Goal: Transaction & Acquisition: Purchase product/service

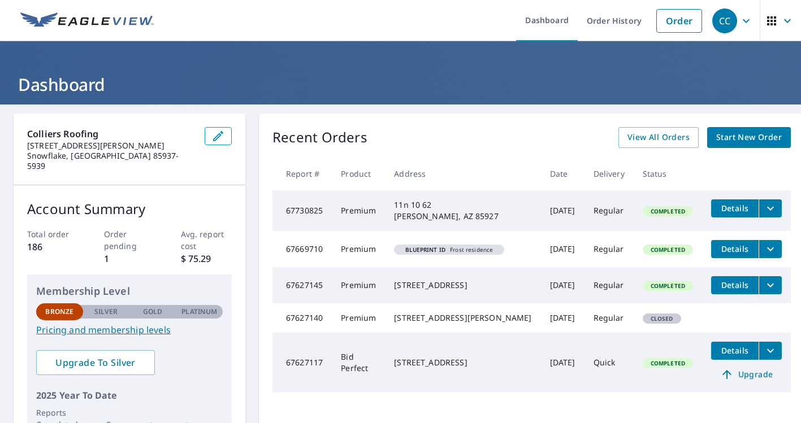
click at [731, 207] on span "Details" at bounding box center [735, 208] width 34 height 11
click at [763, 210] on icon "filesDropdownBtn-67730825" at bounding box center [770, 209] width 14 height 14
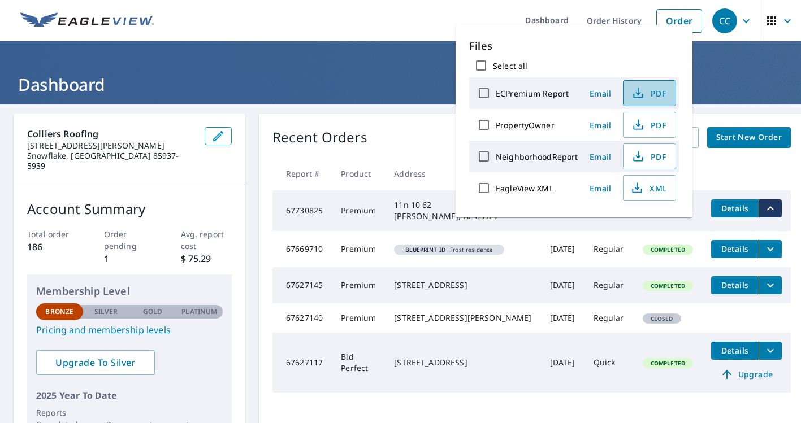
click at [640, 96] on icon "button" at bounding box center [638, 93] width 14 height 14
click at [301, 124] on div "Recent Orders View All Orders Start New Order Report # Product Address Date Del…" at bounding box center [531, 290] width 545 height 353
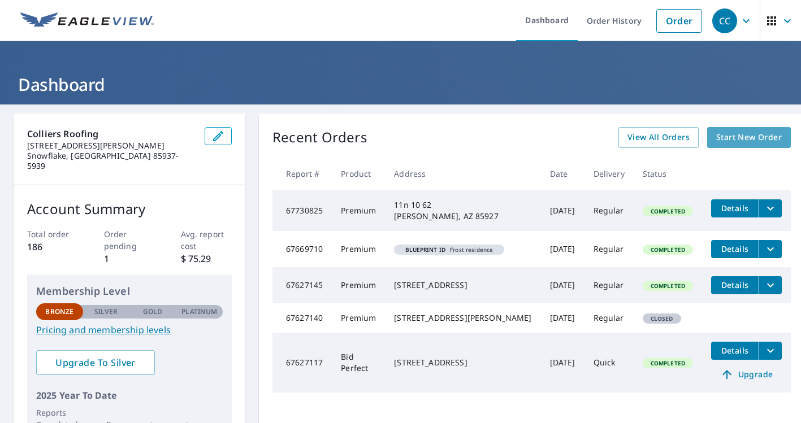
click at [720, 139] on span "Start New Order" at bounding box center [749, 138] width 66 height 14
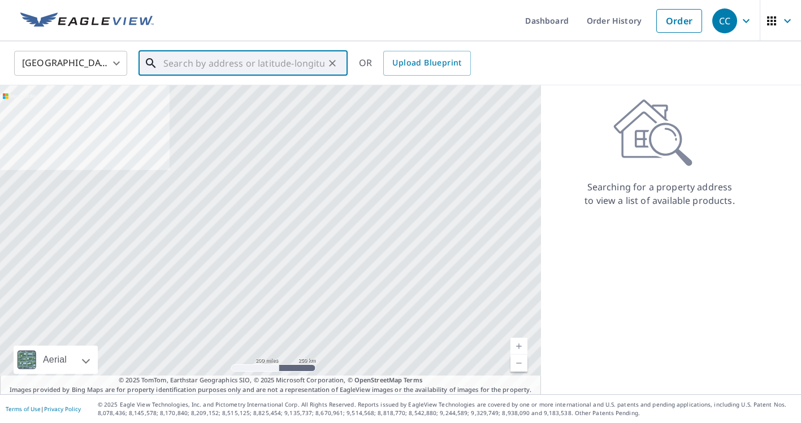
click at [231, 66] on input "text" at bounding box center [243, 63] width 161 height 32
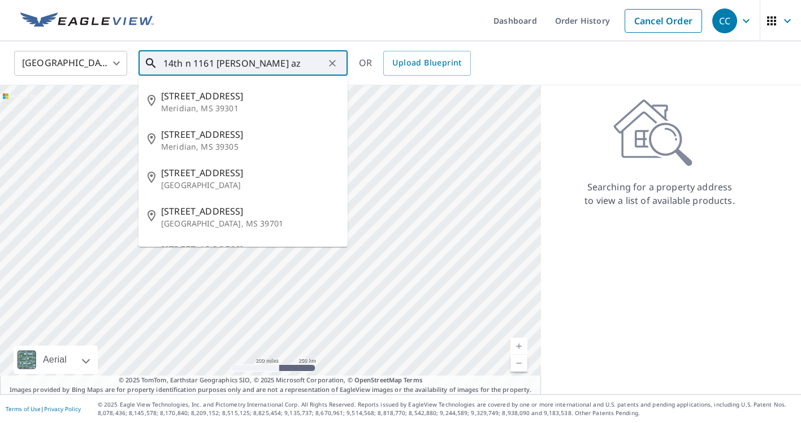
type input "14th n 1161 [PERSON_NAME] az"
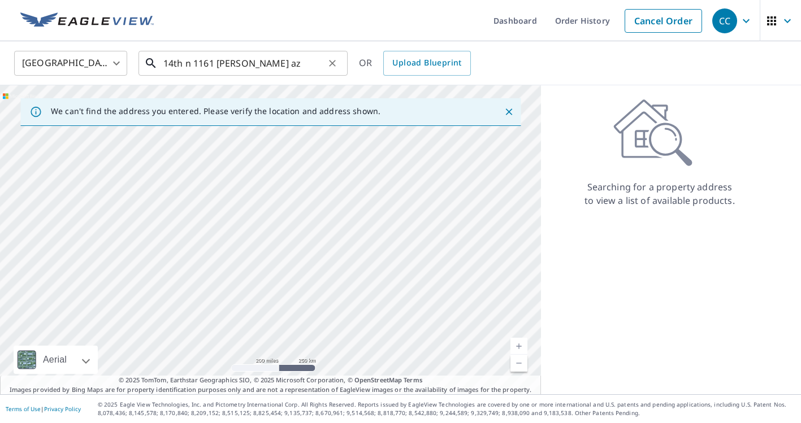
click at [287, 63] on input "14th n 1161 [PERSON_NAME] az" at bounding box center [243, 63] width 161 height 32
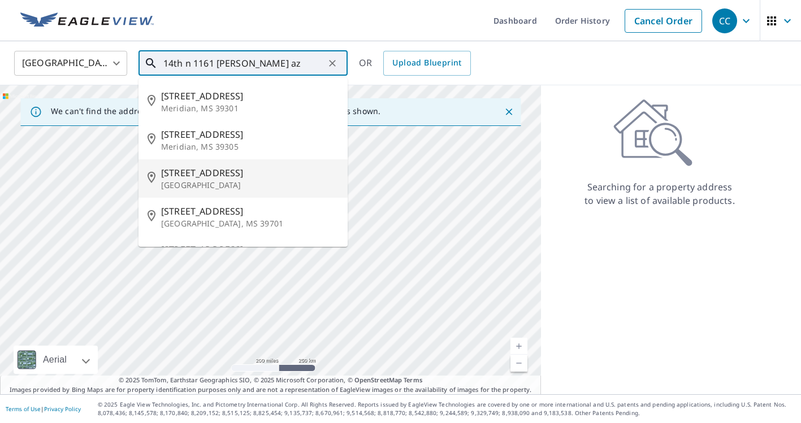
drag, startPoint x: 65, startPoint y: 315, endPoint x: 107, endPoint y: 316, distance: 42.4
click at [107, 316] on div at bounding box center [270, 239] width 541 height 309
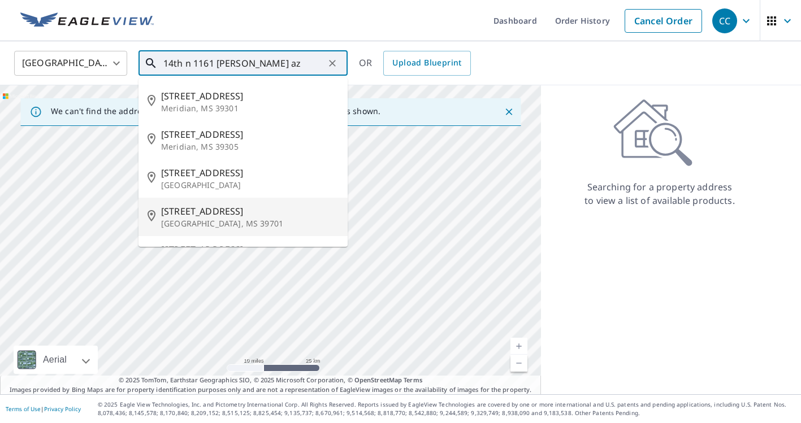
drag, startPoint x: 145, startPoint y: 318, endPoint x: 0, endPoint y: 213, distance: 178.8
click at [0, 213] on div at bounding box center [270, 239] width 541 height 309
drag, startPoint x: 224, startPoint y: 303, endPoint x: 85, endPoint y: 324, distance: 141.1
click at [85, 324] on div at bounding box center [270, 239] width 541 height 309
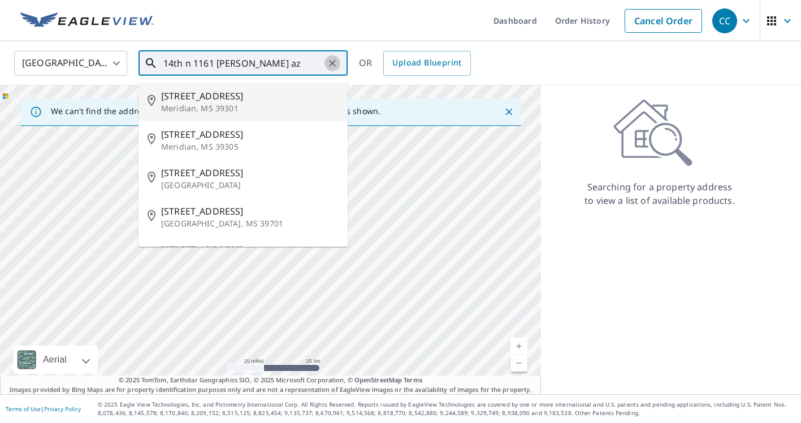
click at [329, 62] on icon "Clear" at bounding box center [332, 63] width 11 height 11
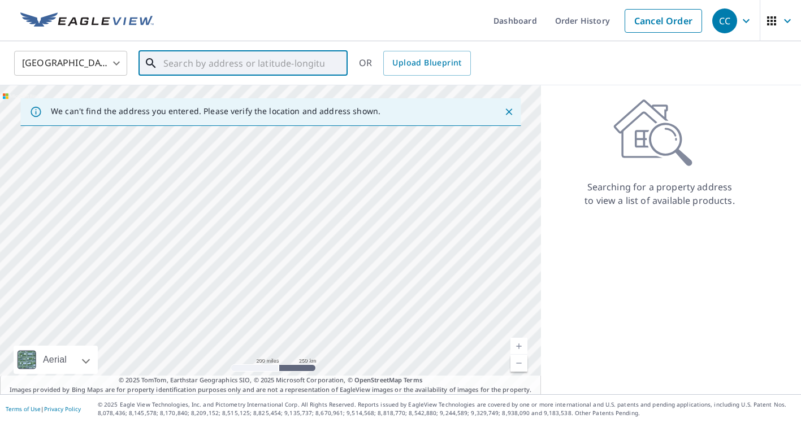
drag, startPoint x: 105, startPoint y: 283, endPoint x: 164, endPoint y: 299, distance: 61.6
click at [164, 299] on div at bounding box center [270, 239] width 541 height 309
drag, startPoint x: 99, startPoint y: 236, endPoint x: 103, endPoint y: 195, distance: 41.5
click at [103, 195] on div at bounding box center [270, 239] width 541 height 309
drag, startPoint x: 128, startPoint y: 280, endPoint x: 74, endPoint y: 225, distance: 76.3
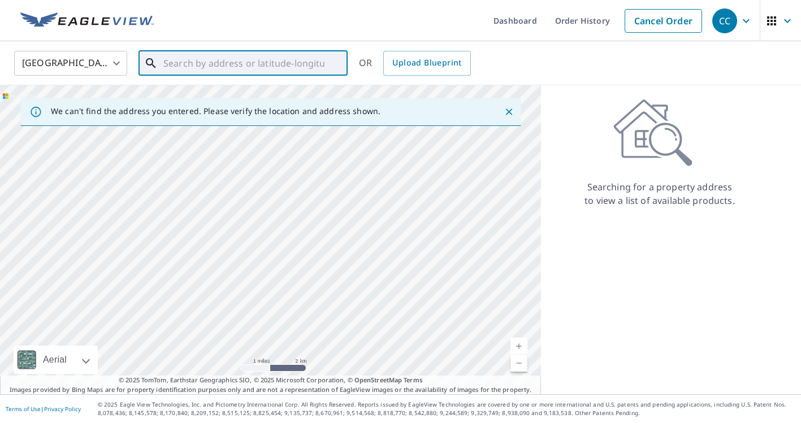
click at [76, 231] on div at bounding box center [270, 239] width 541 height 309
drag, startPoint x: 125, startPoint y: 310, endPoint x: 93, endPoint y: 180, distance: 133.3
click at [94, 183] on div at bounding box center [270, 239] width 541 height 309
drag, startPoint x: 127, startPoint y: 266, endPoint x: 105, endPoint y: 182, distance: 87.0
click at [105, 183] on div at bounding box center [270, 239] width 541 height 309
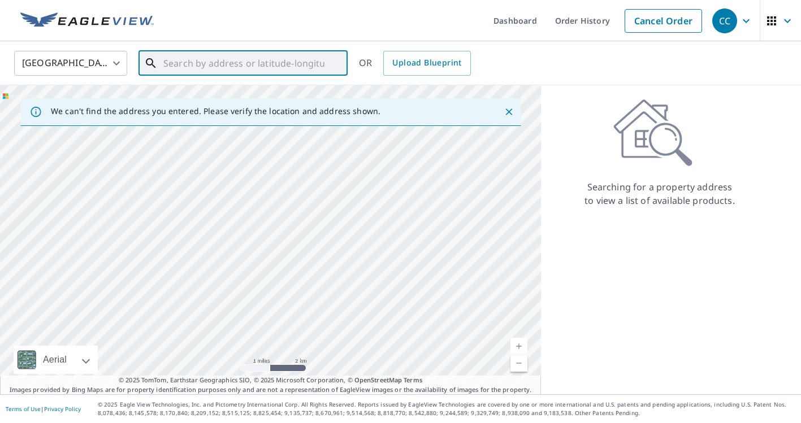
drag, startPoint x: 142, startPoint y: 275, endPoint x: 121, endPoint y: 176, distance: 101.5
click at [122, 176] on div at bounding box center [270, 239] width 541 height 309
drag, startPoint x: 121, startPoint y: 294, endPoint x: 111, endPoint y: 307, distance: 16.6
click at [112, 308] on div at bounding box center [270, 239] width 541 height 309
drag, startPoint x: 99, startPoint y: 307, endPoint x: 162, endPoint y: 244, distance: 89.5
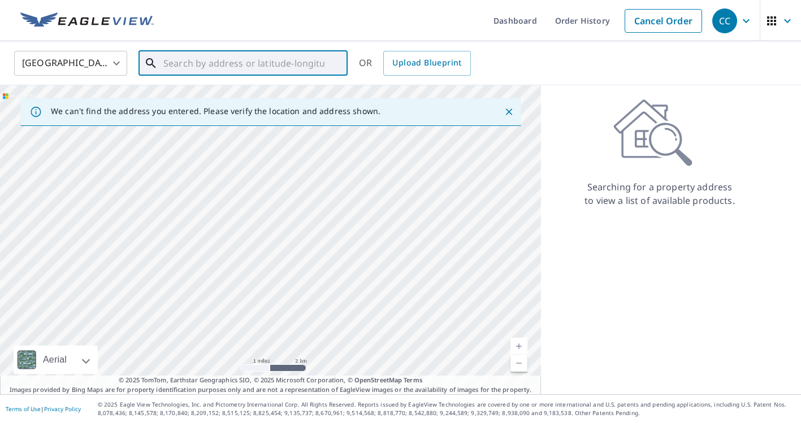
click at [162, 244] on div at bounding box center [270, 239] width 541 height 309
drag, startPoint x: 123, startPoint y: 268, endPoint x: 177, endPoint y: 215, distance: 75.9
click at [177, 215] on div at bounding box center [270, 239] width 541 height 309
drag, startPoint x: 180, startPoint y: 250, endPoint x: 79, endPoint y: 219, distance: 105.8
click at [79, 219] on div at bounding box center [270, 239] width 541 height 309
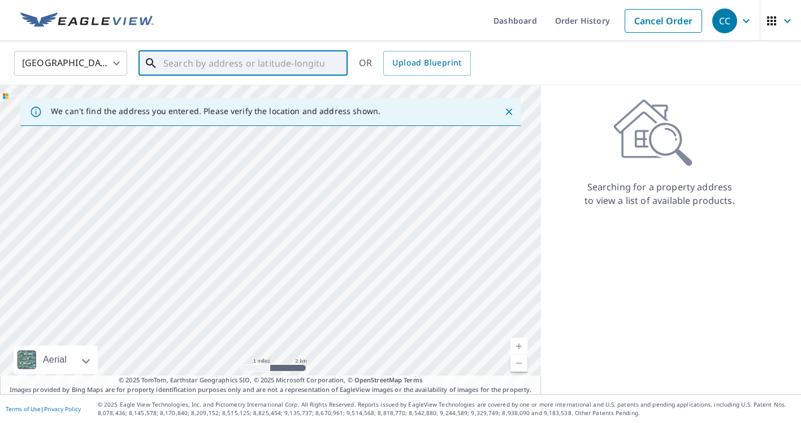
drag, startPoint x: 192, startPoint y: 238, endPoint x: 31, endPoint y: 254, distance: 162.3
click at [31, 254] on div at bounding box center [270, 239] width 541 height 309
drag, startPoint x: 268, startPoint y: 231, endPoint x: 155, endPoint y: 311, distance: 138.3
click at [155, 312] on div at bounding box center [270, 239] width 541 height 309
drag, startPoint x: 263, startPoint y: 199, endPoint x: 257, endPoint y: 244, distance: 45.6
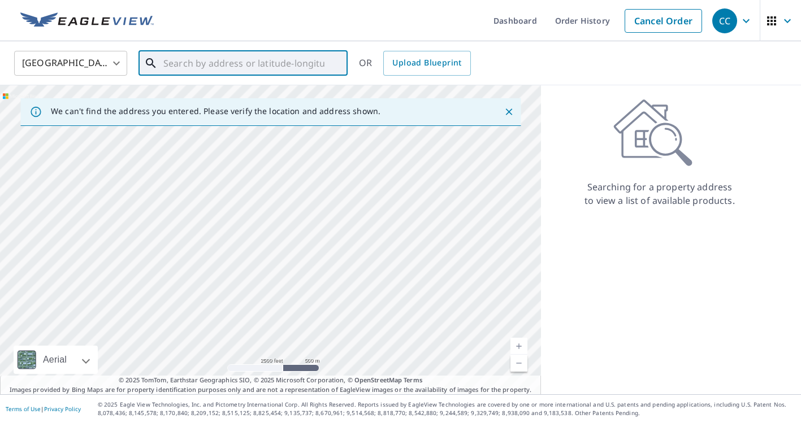
click at [257, 244] on div at bounding box center [270, 239] width 541 height 309
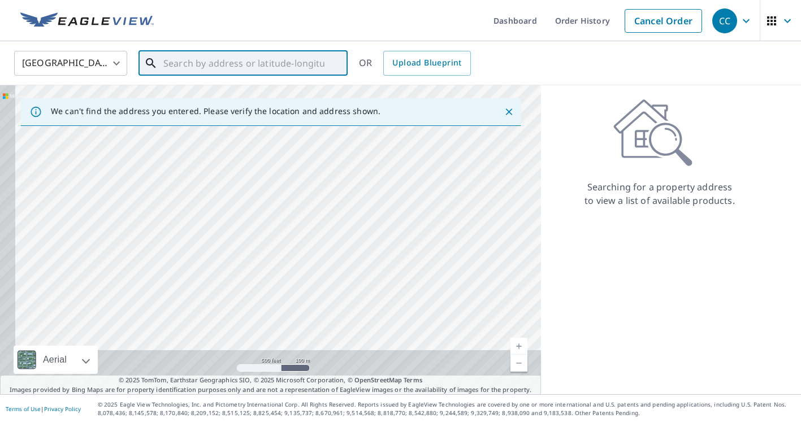
drag, startPoint x: 201, startPoint y: 273, endPoint x: 235, endPoint y: 77, distance: 199.1
click at [235, 77] on div "United States [GEOGRAPHIC_DATA] ​ ​ OR Upload Blueprint We can't find the addre…" at bounding box center [400, 217] width 801 height 353
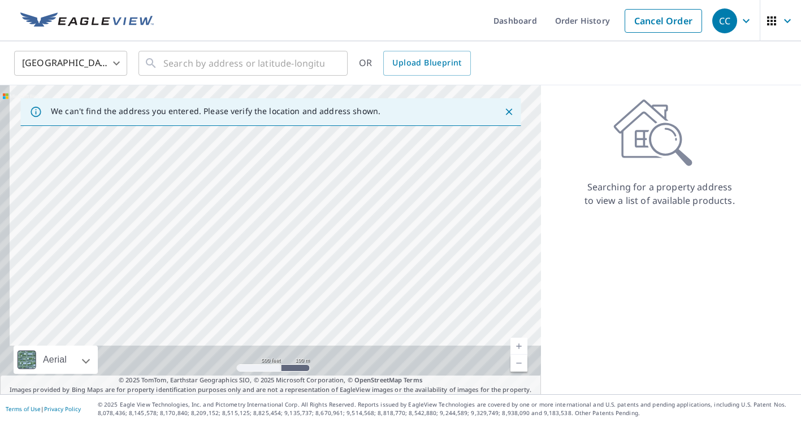
click at [228, 124] on div "We can't find the address you entered. Please verify the location and address s…" at bounding box center [270, 112] width 500 height 28
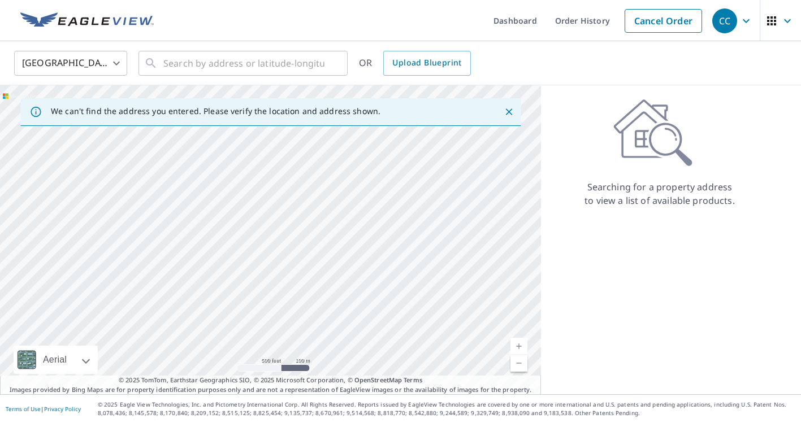
click at [212, 175] on div at bounding box center [270, 239] width 541 height 309
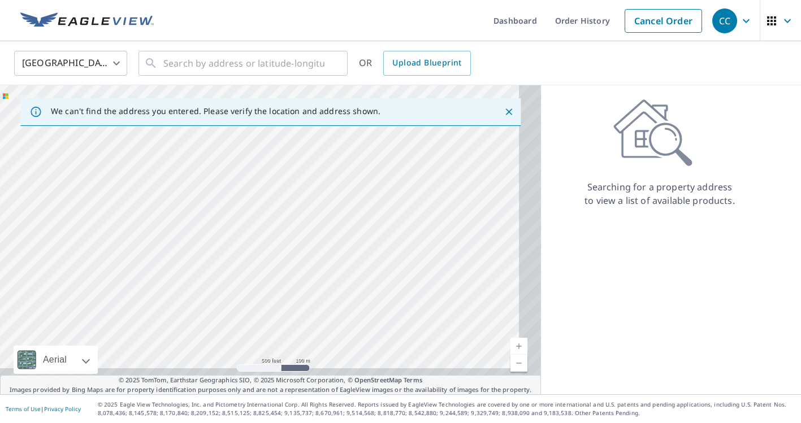
drag, startPoint x: 105, startPoint y: 282, endPoint x: 147, endPoint y: 127, distance: 160.7
click at [147, 127] on div "We can't find the address you entered. Please verify the location and address s…" at bounding box center [270, 239] width 541 height 309
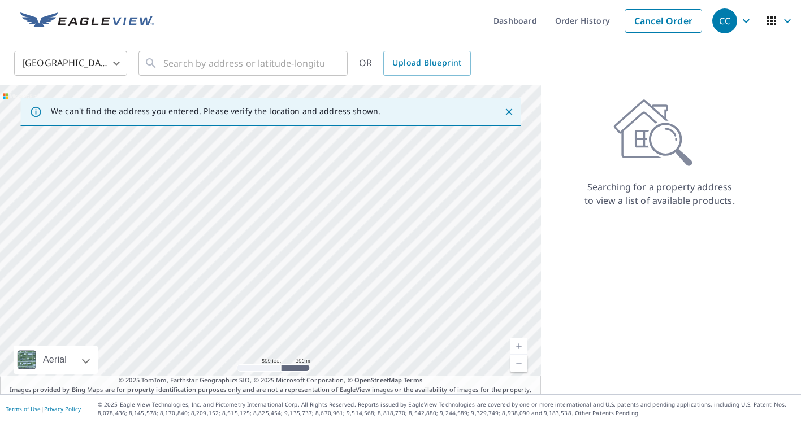
drag, startPoint x: 175, startPoint y: 156, endPoint x: 169, endPoint y: 190, distance: 34.5
click at [169, 190] on div at bounding box center [270, 239] width 541 height 309
drag, startPoint x: 183, startPoint y: 178, endPoint x: 97, endPoint y: 281, distance: 134.4
click at [108, 281] on div at bounding box center [270, 239] width 541 height 309
drag, startPoint x: 147, startPoint y: 226, endPoint x: 115, endPoint y: 349, distance: 126.8
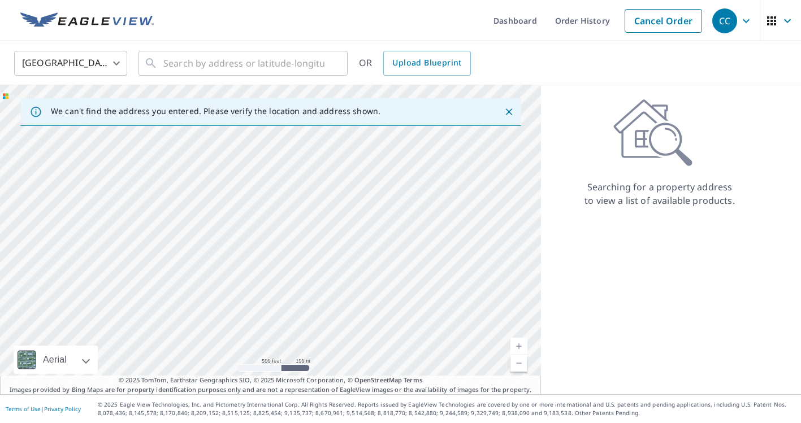
click at [116, 348] on div at bounding box center [270, 239] width 541 height 309
drag, startPoint x: 158, startPoint y: 257, endPoint x: 144, endPoint y: 376, distance: 120.0
click at [146, 381] on div "We can't find the address you entered. Please verify the location and address s…" at bounding box center [270, 239] width 541 height 309
drag, startPoint x: 204, startPoint y: 238, endPoint x: 185, endPoint y: 379, distance: 141.9
click at [186, 366] on div at bounding box center [270, 239] width 541 height 309
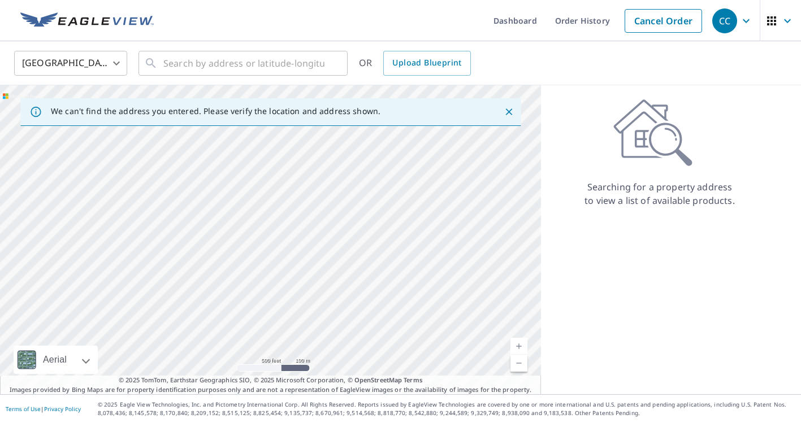
drag, startPoint x: 242, startPoint y: 240, endPoint x: 196, endPoint y: 371, distance: 139.0
click at [196, 371] on div at bounding box center [270, 239] width 541 height 309
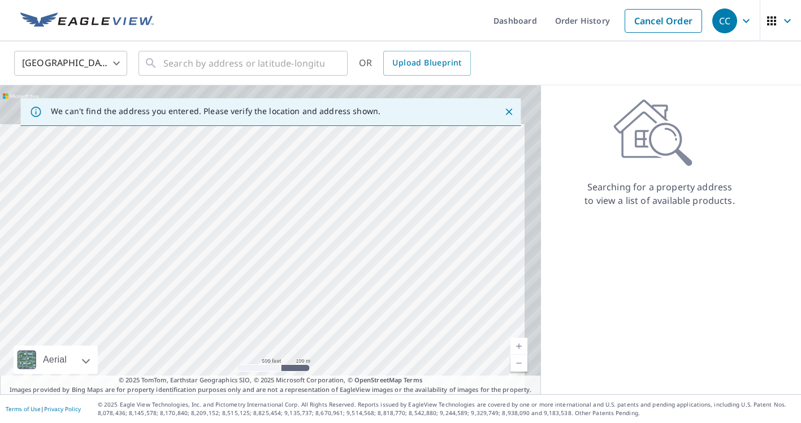
drag, startPoint x: 233, startPoint y: 230, endPoint x: 192, endPoint y: 321, distance: 99.7
click at [192, 321] on div at bounding box center [270, 239] width 541 height 309
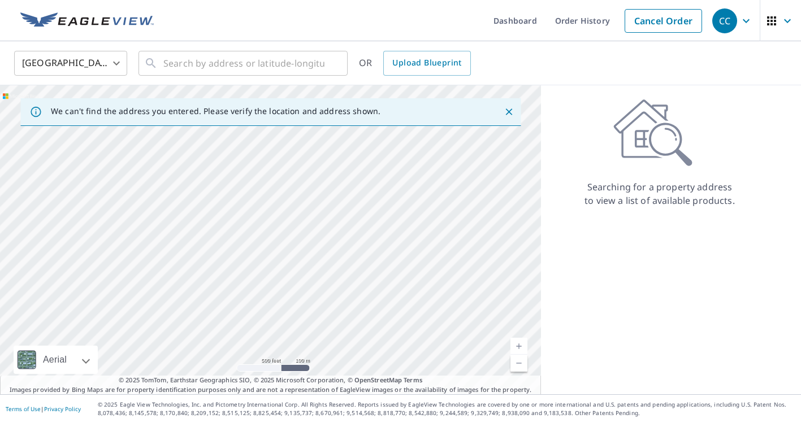
drag, startPoint x: 225, startPoint y: 252, endPoint x: 209, endPoint y: 319, distance: 68.5
click at [209, 319] on div at bounding box center [270, 239] width 541 height 309
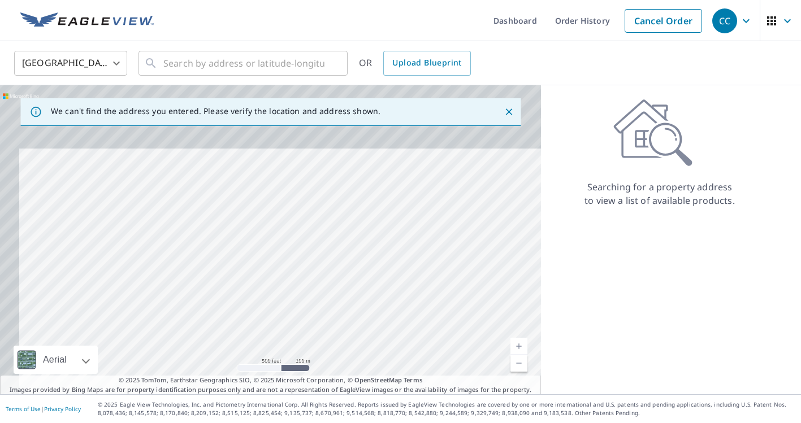
drag, startPoint x: 260, startPoint y: 209, endPoint x: 216, endPoint y: 314, distance: 113.2
click at [219, 314] on div at bounding box center [270, 239] width 541 height 309
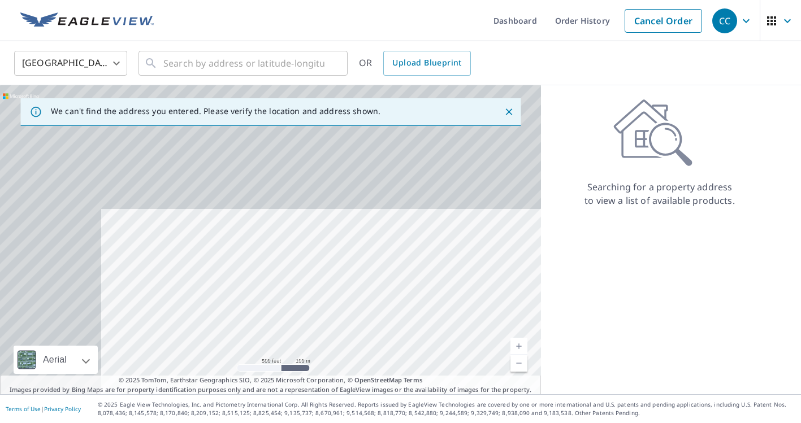
drag, startPoint x: 250, startPoint y: 249, endPoint x: 332, endPoint y: 310, distance: 102.3
click at [332, 310] on div at bounding box center [270, 239] width 541 height 309
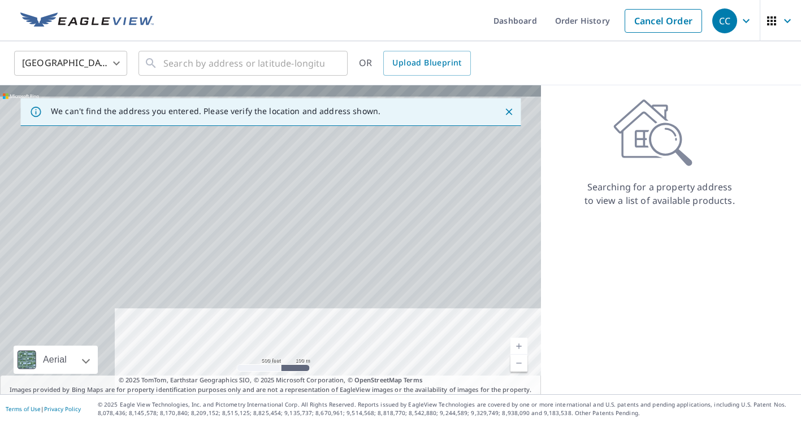
drag, startPoint x: 326, startPoint y: 222, endPoint x: 338, endPoint y: 320, distance: 99.6
click at [338, 320] on div at bounding box center [270, 239] width 541 height 309
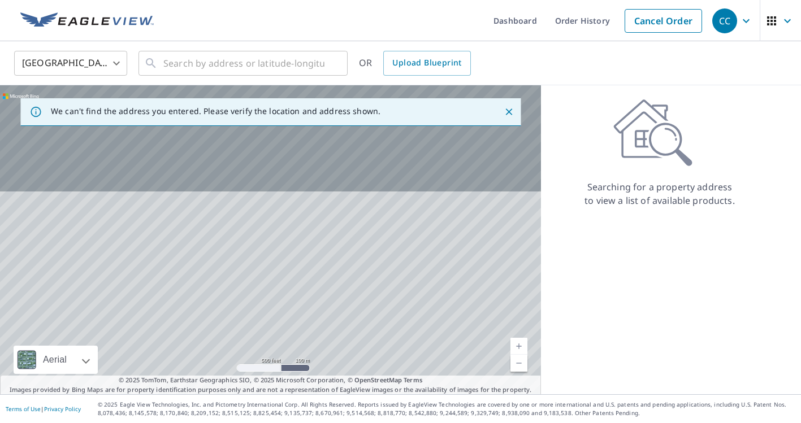
drag, startPoint x: 329, startPoint y: 271, endPoint x: 342, endPoint y: 363, distance: 92.5
click at [342, 363] on div at bounding box center [270, 239] width 541 height 309
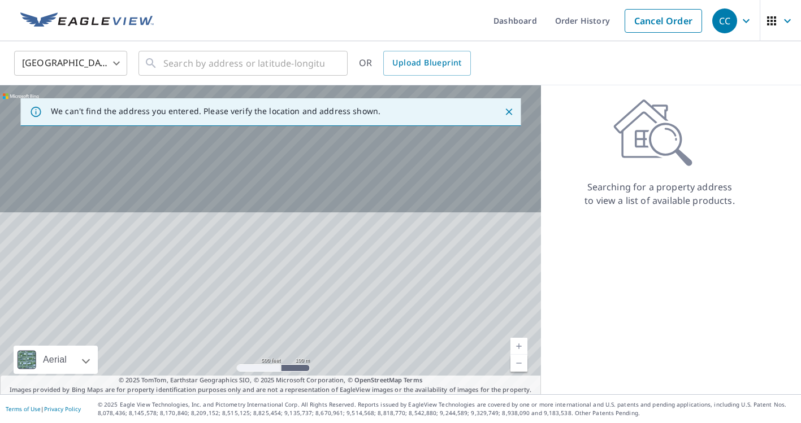
drag, startPoint x: 328, startPoint y: 286, endPoint x: 344, endPoint y: 305, distance: 24.5
click at [344, 305] on div at bounding box center [270, 239] width 541 height 309
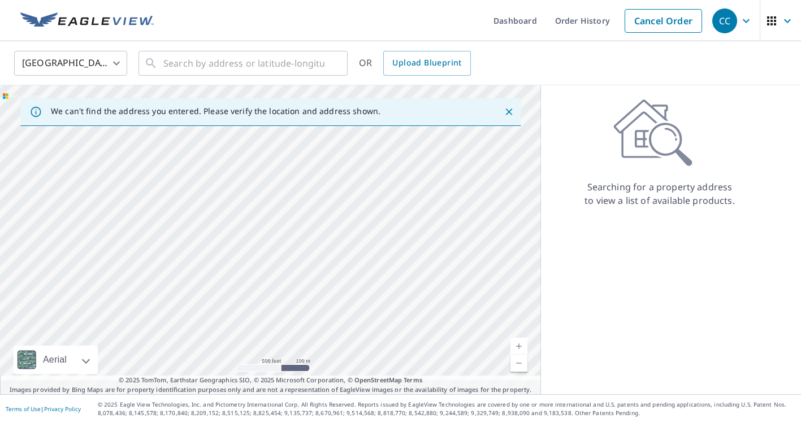
drag, startPoint x: 255, startPoint y: 272, endPoint x: 290, endPoint y: 158, distance: 119.6
click at [289, 159] on div at bounding box center [270, 239] width 541 height 309
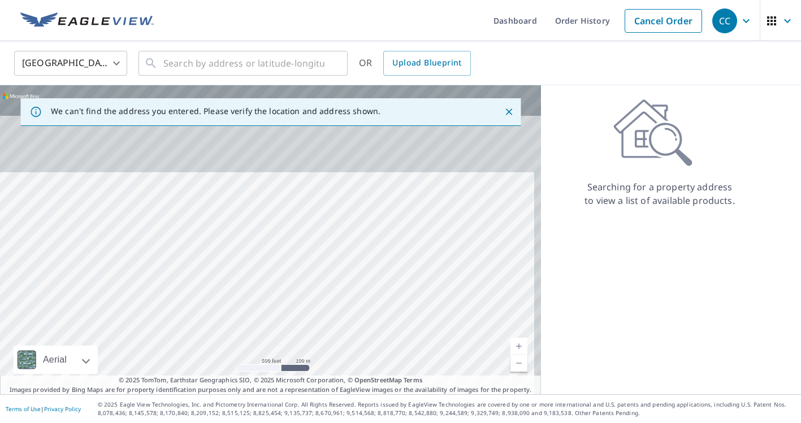
drag, startPoint x: 305, startPoint y: 268, endPoint x: 298, endPoint y: 355, distance: 87.3
click at [298, 355] on div at bounding box center [270, 239] width 541 height 309
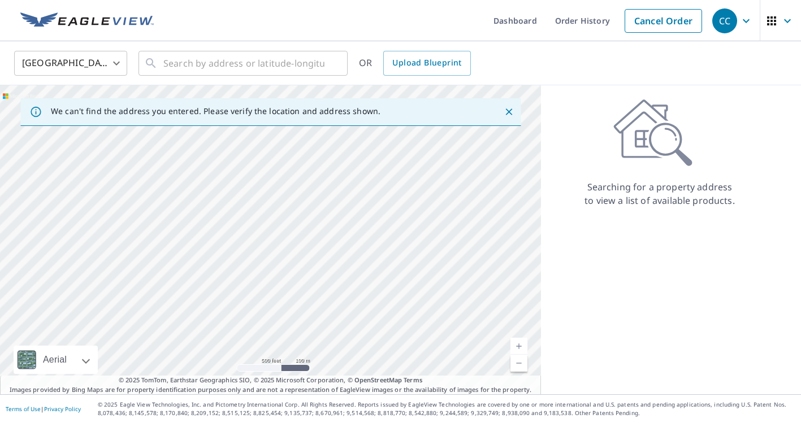
drag, startPoint x: 309, startPoint y: 241, endPoint x: 311, endPoint y: 128, distance: 113.0
click at [311, 128] on div at bounding box center [270, 239] width 541 height 309
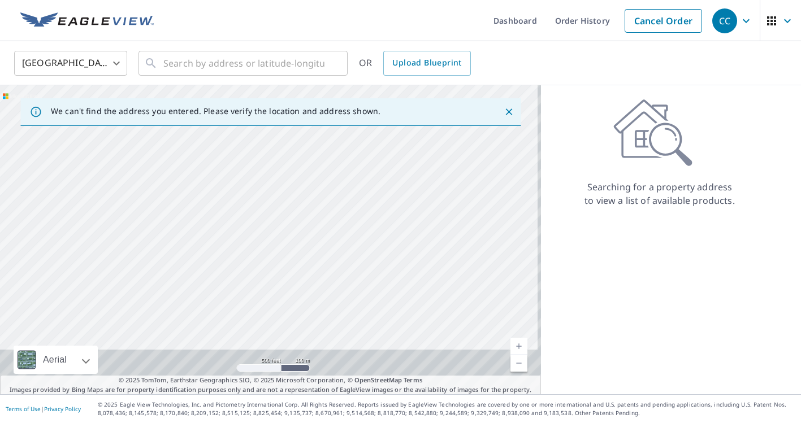
drag, startPoint x: 307, startPoint y: 229, endPoint x: 306, endPoint y: 133, distance: 96.6
click at [306, 133] on div at bounding box center [270, 239] width 541 height 309
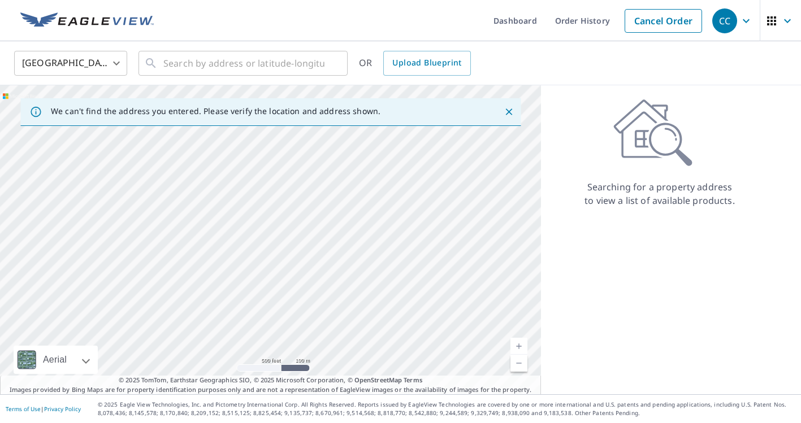
drag, startPoint x: 304, startPoint y: 298, endPoint x: 244, endPoint y: 445, distance: 158.9
click at [244, 423] on html "CC CC Dashboard Order History Cancel Order CC [GEOGRAPHIC_DATA] [GEOGRAPHIC_DAT…" at bounding box center [400, 211] width 801 height 423
click at [285, 277] on div at bounding box center [270, 239] width 541 height 309
drag, startPoint x: 362, startPoint y: 239, endPoint x: 303, endPoint y: 238, distance: 59.3
click at [303, 238] on div at bounding box center [270, 239] width 541 height 309
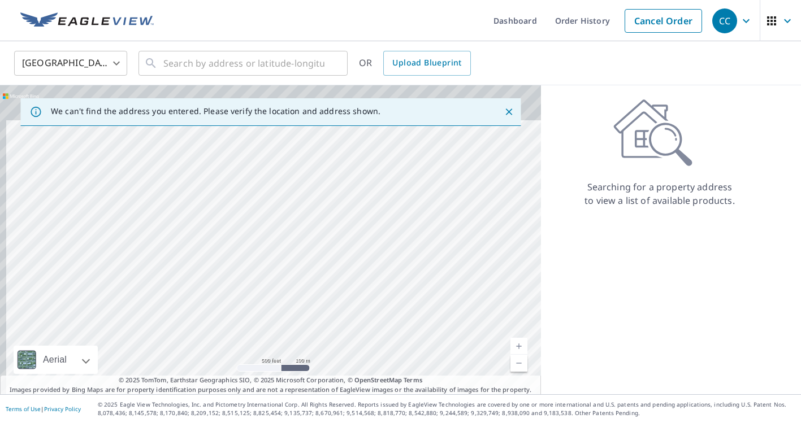
drag, startPoint x: 364, startPoint y: 267, endPoint x: 344, endPoint y: 342, distance: 77.2
click at [344, 344] on div at bounding box center [270, 239] width 541 height 309
drag, startPoint x: 367, startPoint y: 258, endPoint x: 380, endPoint y: 347, distance: 90.1
click at [380, 347] on div at bounding box center [270, 239] width 541 height 309
drag, startPoint x: 359, startPoint y: 249, endPoint x: 418, endPoint y: 408, distance: 169.8
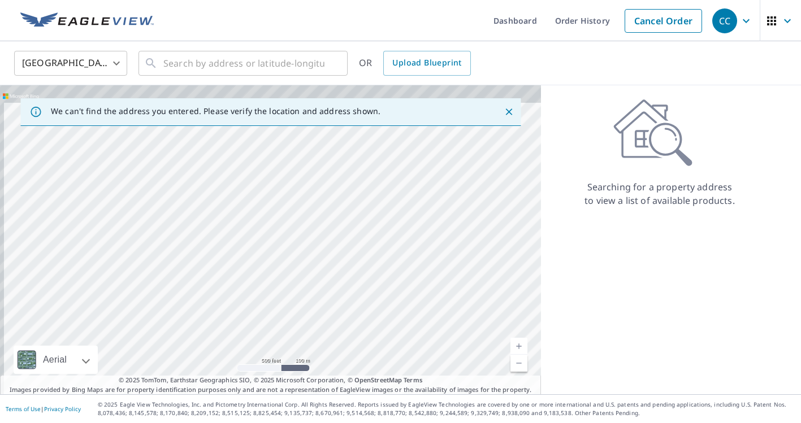
click at [418, 408] on div "Dashboard Order History Cancel Order CC [GEOGRAPHIC_DATA] [GEOGRAPHIC_DATA] ​ ​…" at bounding box center [400, 211] width 801 height 423
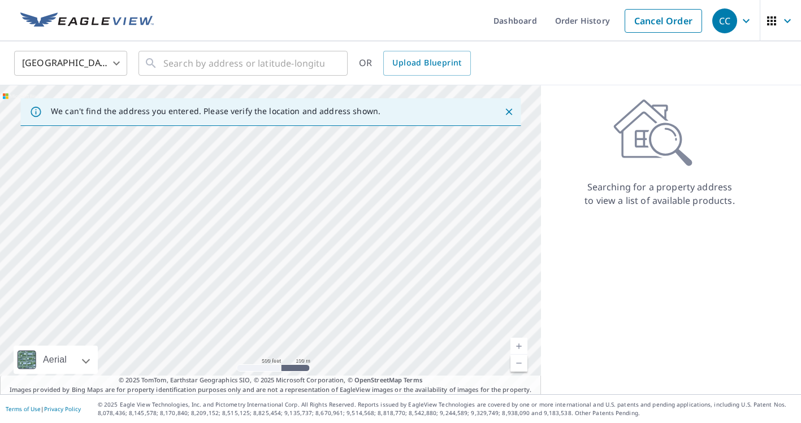
click at [399, 300] on div at bounding box center [270, 239] width 541 height 309
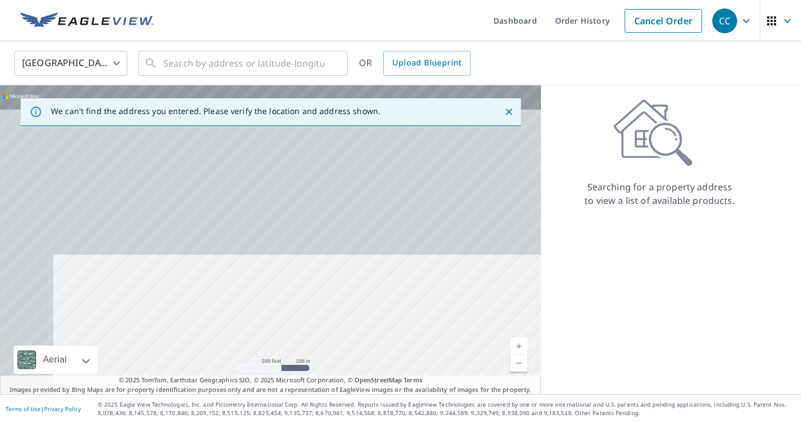
drag, startPoint x: 304, startPoint y: 201, endPoint x: 359, endPoint y: 389, distance: 195.4
click at [359, 389] on div "We can't find the address you entered. Please verify the location and address s…" at bounding box center [270, 239] width 541 height 309
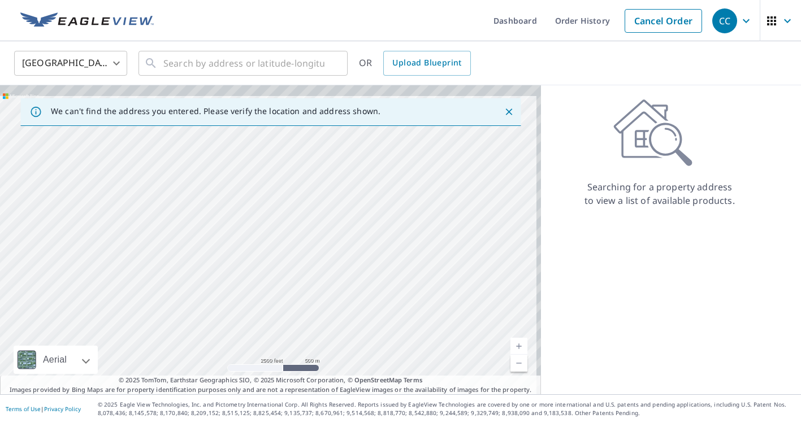
click at [227, 175] on div at bounding box center [270, 239] width 541 height 309
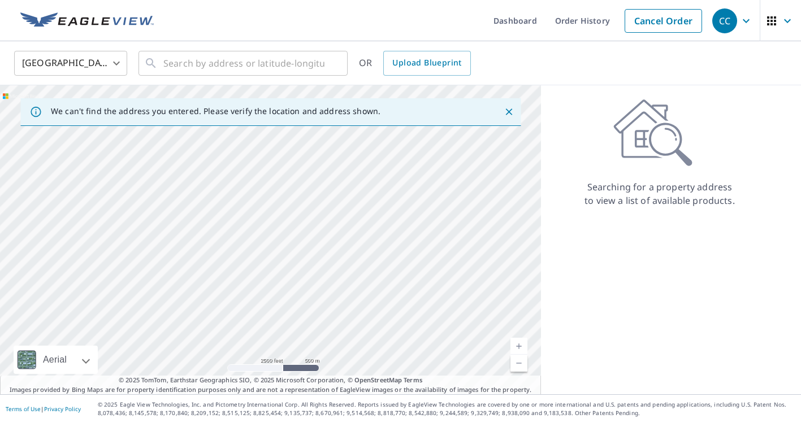
drag, startPoint x: 235, startPoint y: 249, endPoint x: 242, endPoint y: 216, distance: 34.1
click at [243, 215] on div at bounding box center [270, 239] width 541 height 309
drag, startPoint x: 314, startPoint y: 341, endPoint x: 267, endPoint y: 129, distance: 216.6
click at [267, 129] on div at bounding box center [270, 239] width 541 height 309
drag, startPoint x: 282, startPoint y: 302, endPoint x: 322, endPoint y: 196, distance: 112.8
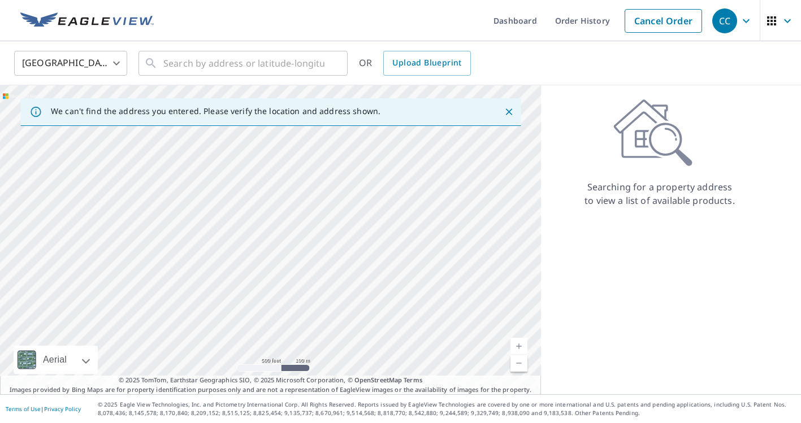
click at [322, 196] on div at bounding box center [270, 239] width 541 height 309
drag, startPoint x: 300, startPoint y: 246, endPoint x: 332, endPoint y: 184, distance: 70.5
click at [332, 184] on div at bounding box center [270, 239] width 541 height 309
drag, startPoint x: 326, startPoint y: 245, endPoint x: 335, endPoint y: 173, distance: 72.3
click at [335, 173] on div at bounding box center [270, 239] width 541 height 309
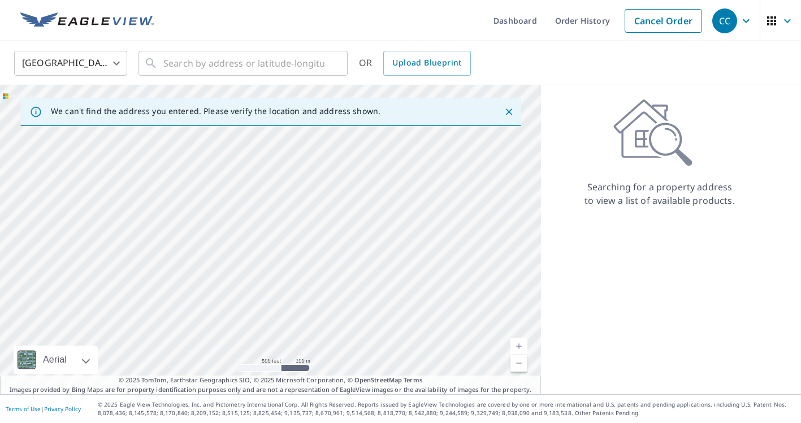
drag, startPoint x: 322, startPoint y: 248, endPoint x: 340, endPoint y: 188, distance: 62.4
click at [340, 188] on div at bounding box center [270, 239] width 541 height 309
click at [220, 267] on div at bounding box center [270, 239] width 541 height 309
drag, startPoint x: 220, startPoint y: 267, endPoint x: 270, endPoint y: 209, distance: 76.6
click at [270, 209] on div at bounding box center [270, 239] width 541 height 309
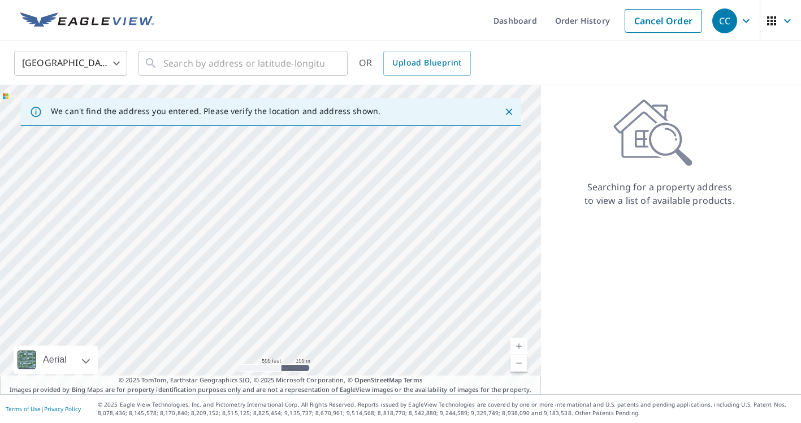
drag, startPoint x: 235, startPoint y: 257, endPoint x: 246, endPoint y: 224, distance: 34.9
click at [248, 220] on div at bounding box center [270, 239] width 541 height 309
drag, startPoint x: 240, startPoint y: 263, endPoint x: 256, endPoint y: 197, distance: 68.0
click at [256, 197] on div at bounding box center [270, 239] width 541 height 309
drag, startPoint x: 251, startPoint y: 228, endPoint x: 271, endPoint y: 146, distance: 83.6
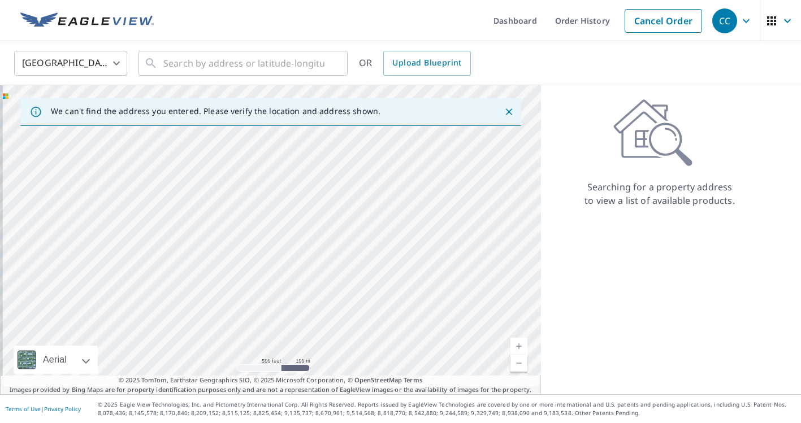
click at [271, 147] on div at bounding box center [270, 239] width 541 height 309
drag, startPoint x: 269, startPoint y: 178, endPoint x: 198, endPoint y: 311, distance: 151.2
click at [198, 311] on div at bounding box center [270, 239] width 541 height 309
drag, startPoint x: 214, startPoint y: 230, endPoint x: 205, endPoint y: 400, distance: 170.3
click at [203, 400] on div "Dashboard Order History Cancel Order CC [GEOGRAPHIC_DATA] [GEOGRAPHIC_DATA] ​ ​…" at bounding box center [400, 211] width 801 height 423
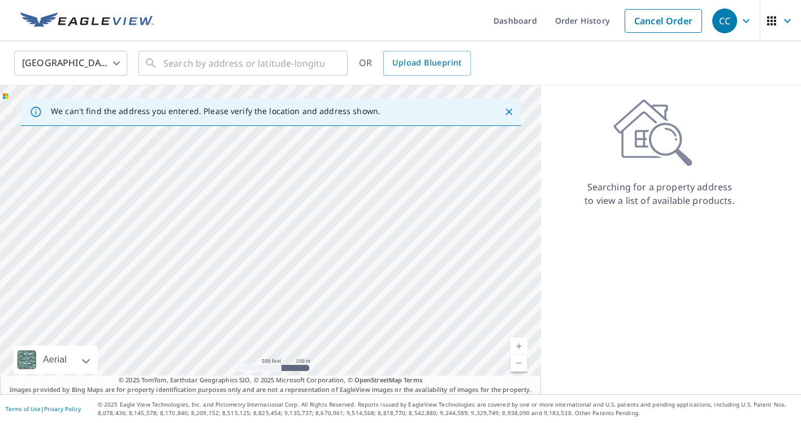
click at [215, 339] on div at bounding box center [270, 239] width 541 height 309
drag, startPoint x: 198, startPoint y: 184, endPoint x: 196, endPoint y: 231, distance: 46.9
click at [196, 230] on div at bounding box center [270, 239] width 541 height 309
click at [232, 260] on div at bounding box center [270, 239] width 541 height 309
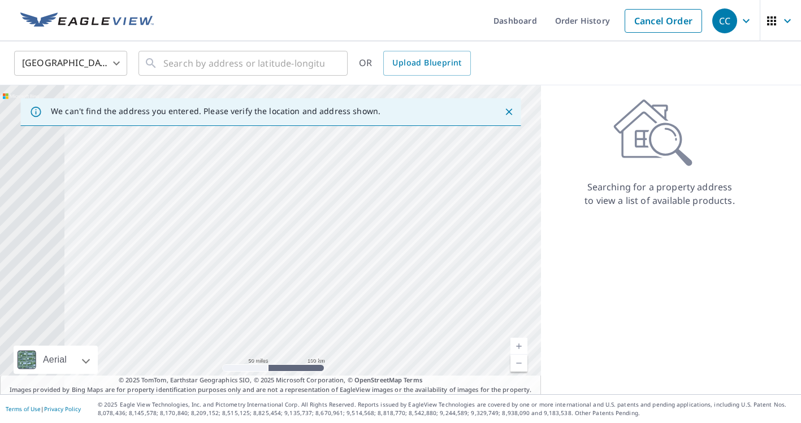
drag, startPoint x: 168, startPoint y: 254, endPoint x: 366, endPoint y: 207, distance: 203.8
click at [366, 207] on div at bounding box center [270, 239] width 541 height 309
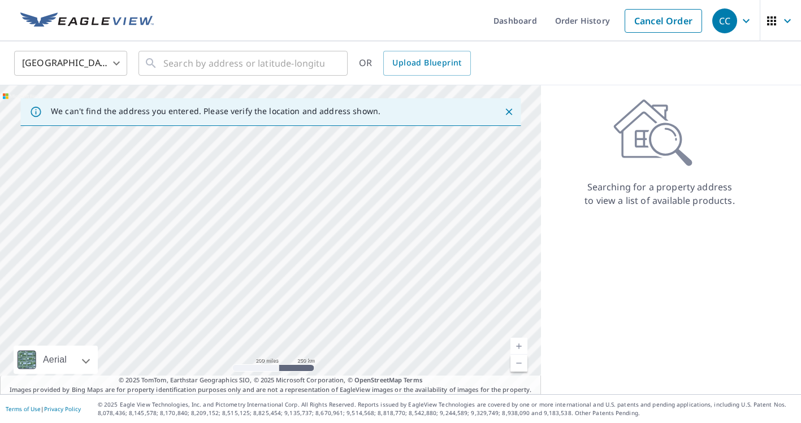
drag, startPoint x: 372, startPoint y: 257, endPoint x: 351, endPoint y: 262, distance: 20.8
click at [351, 262] on div at bounding box center [270, 239] width 541 height 309
drag, startPoint x: 268, startPoint y: 268, endPoint x: 337, endPoint y: 272, distance: 69.1
click at [337, 272] on div at bounding box center [270, 239] width 541 height 309
drag, startPoint x: 241, startPoint y: 249, endPoint x: 371, endPoint y: 209, distance: 135.5
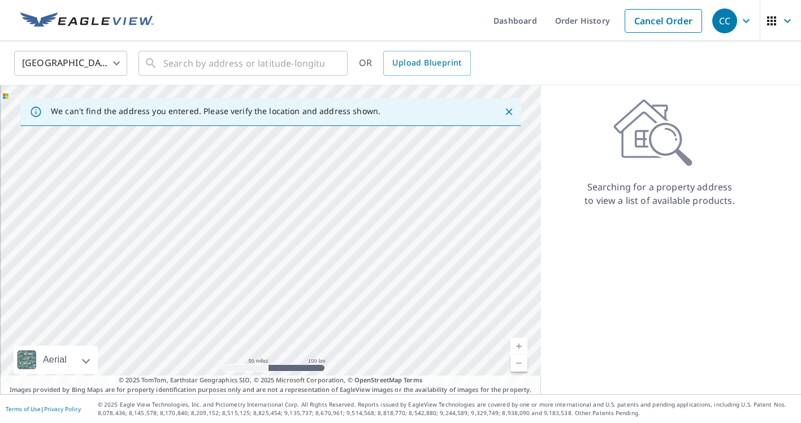
click at [370, 207] on div at bounding box center [270, 239] width 541 height 309
click at [576, 176] on div "Searching for a property address to view a list of available products." at bounding box center [659, 153] width 237 height 108
drag, startPoint x: 270, startPoint y: 297, endPoint x: 251, endPoint y: 215, distance: 84.6
click at [251, 215] on div at bounding box center [270, 239] width 541 height 309
drag, startPoint x: 336, startPoint y: 291, endPoint x: 257, endPoint y: 189, distance: 129.3
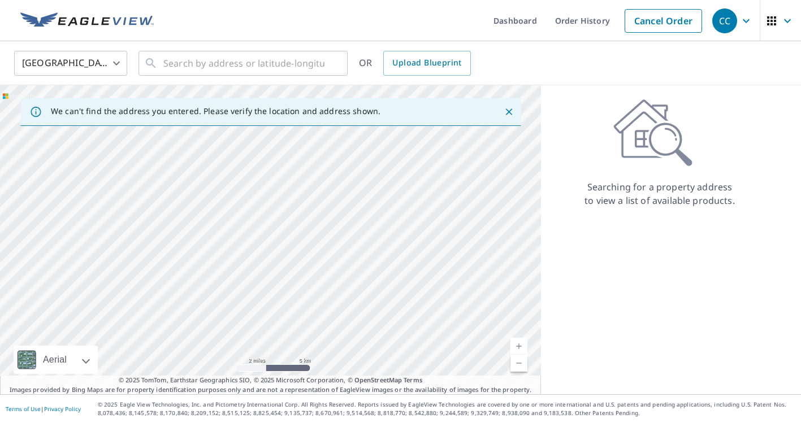
click at [257, 189] on div at bounding box center [270, 239] width 541 height 309
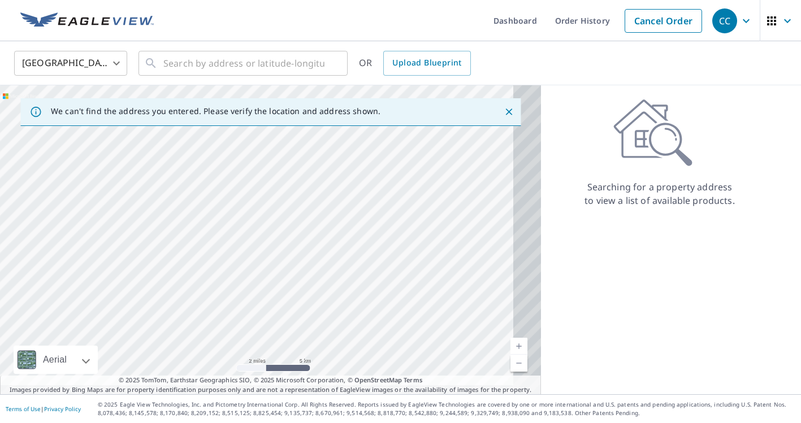
drag, startPoint x: 323, startPoint y: 232, endPoint x: 210, endPoint y: 211, distance: 114.9
click at [210, 211] on div at bounding box center [270, 239] width 541 height 309
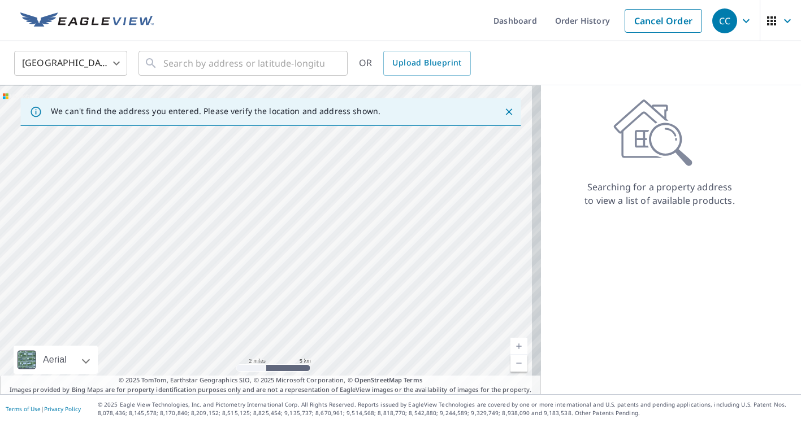
drag, startPoint x: 314, startPoint y: 265, endPoint x: 239, endPoint y: 250, distance: 76.7
click at [239, 250] on div at bounding box center [270, 239] width 541 height 309
drag, startPoint x: 284, startPoint y: 229, endPoint x: 190, endPoint y: 284, distance: 109.1
click at [190, 284] on div at bounding box center [270, 239] width 541 height 309
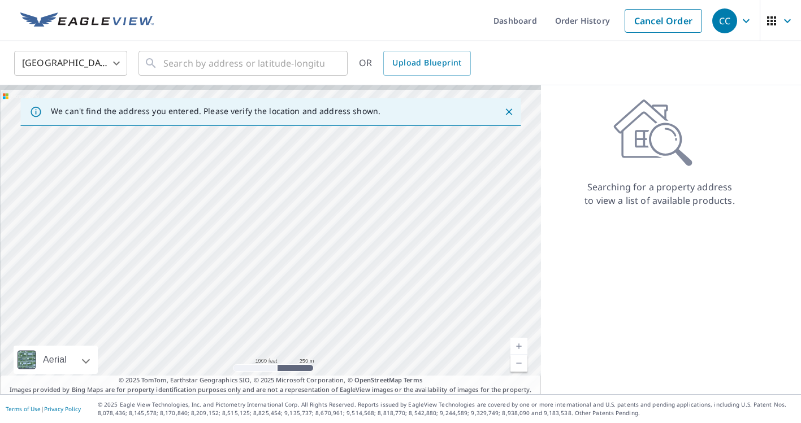
drag, startPoint x: 163, startPoint y: 216, endPoint x: 163, endPoint y: 298, distance: 81.9
click at [162, 298] on div at bounding box center [270, 239] width 541 height 309
drag, startPoint x: 194, startPoint y: 263, endPoint x: 161, endPoint y: 315, distance: 61.3
click at [161, 314] on div at bounding box center [270, 239] width 541 height 309
drag, startPoint x: 221, startPoint y: 208, endPoint x: 193, endPoint y: 296, distance: 92.0
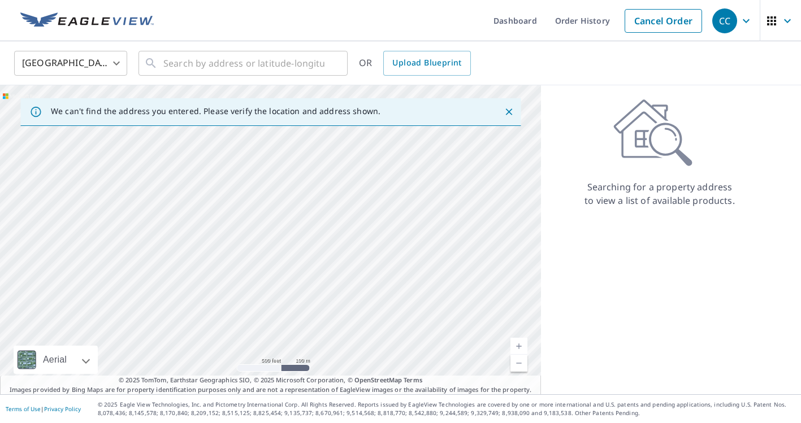
click at [193, 296] on div at bounding box center [270, 239] width 541 height 309
drag, startPoint x: 209, startPoint y: 185, endPoint x: 207, endPoint y: 376, distance: 191.0
click at [207, 376] on div "We can't find the address you entered. Please verify the location and address s…" at bounding box center [270, 239] width 541 height 309
click at [203, 298] on div at bounding box center [270, 239] width 541 height 309
drag, startPoint x: 201, startPoint y: 192, endPoint x: 203, endPoint y: 256, distance: 64.5
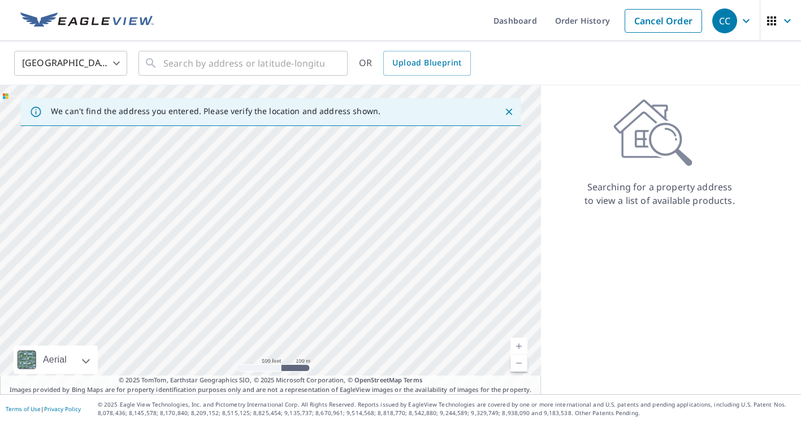
click at [203, 256] on div at bounding box center [270, 239] width 541 height 309
drag, startPoint x: 209, startPoint y: 192, endPoint x: 222, endPoint y: 257, distance: 66.2
click at [222, 257] on div at bounding box center [270, 239] width 541 height 309
drag, startPoint x: 215, startPoint y: 207, endPoint x: 240, endPoint y: 305, distance: 101.0
click at [238, 305] on div at bounding box center [270, 239] width 541 height 309
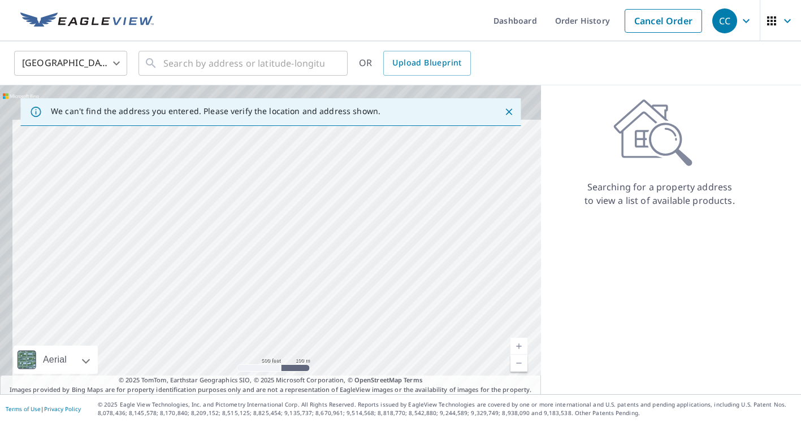
drag, startPoint x: 224, startPoint y: 223, endPoint x: 251, endPoint y: 298, distance: 80.1
click at [249, 297] on div at bounding box center [270, 239] width 541 height 309
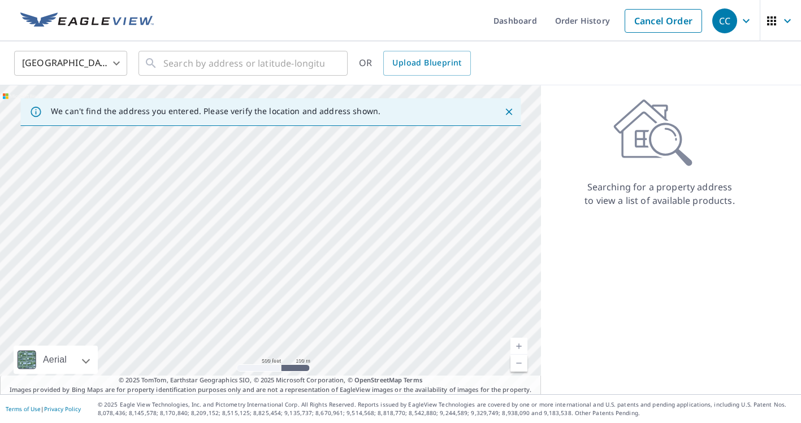
drag, startPoint x: 209, startPoint y: 197, endPoint x: 272, endPoint y: 310, distance: 129.3
click at [272, 310] on div at bounding box center [270, 239] width 541 height 309
drag, startPoint x: 212, startPoint y: 246, endPoint x: 270, endPoint y: 310, distance: 86.0
click at [269, 310] on div at bounding box center [270, 239] width 541 height 309
drag, startPoint x: 173, startPoint y: 215, endPoint x: 242, endPoint y: 332, distance: 136.5
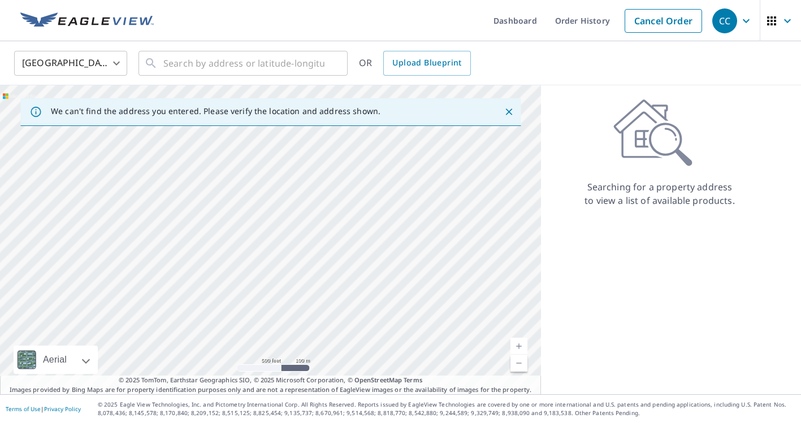
click at [242, 332] on div at bounding box center [270, 239] width 541 height 309
drag, startPoint x: 214, startPoint y: 224, endPoint x: 253, endPoint y: 337, distance: 120.1
click at [253, 337] on div at bounding box center [270, 239] width 541 height 309
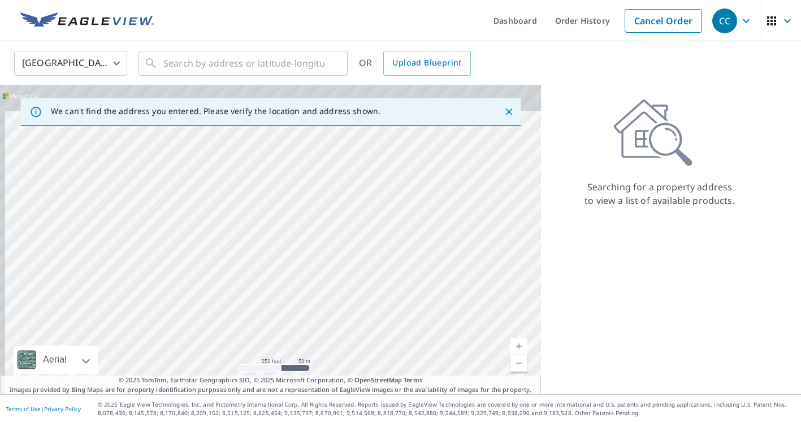
drag, startPoint x: 206, startPoint y: 245, endPoint x: 236, endPoint y: 338, distance: 98.5
click at [236, 338] on div at bounding box center [270, 239] width 541 height 309
drag, startPoint x: 215, startPoint y: 247, endPoint x: 233, endPoint y: 340, distance: 94.9
click at [233, 340] on div at bounding box center [270, 239] width 541 height 309
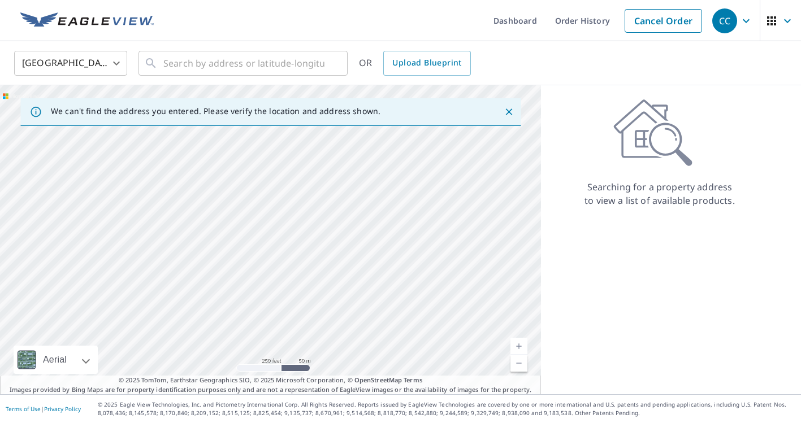
drag, startPoint x: 222, startPoint y: 254, endPoint x: 241, endPoint y: 346, distance: 94.1
click at [241, 346] on div at bounding box center [270, 239] width 541 height 309
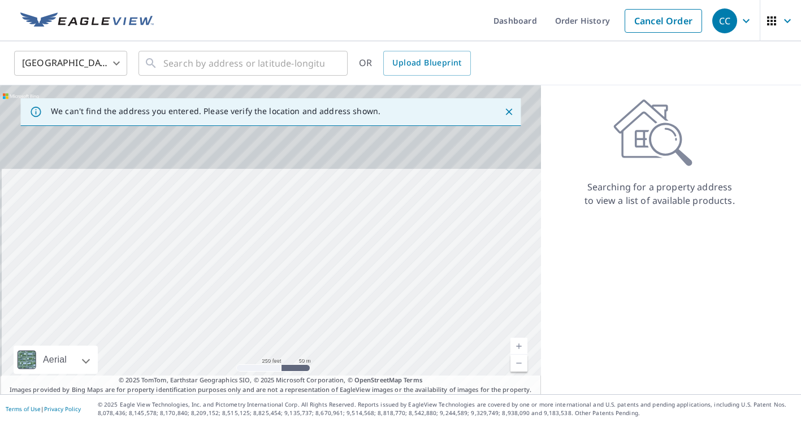
drag, startPoint x: 246, startPoint y: 218, endPoint x: 246, endPoint y: 312, distance: 94.4
click at [246, 312] on div at bounding box center [270, 239] width 541 height 309
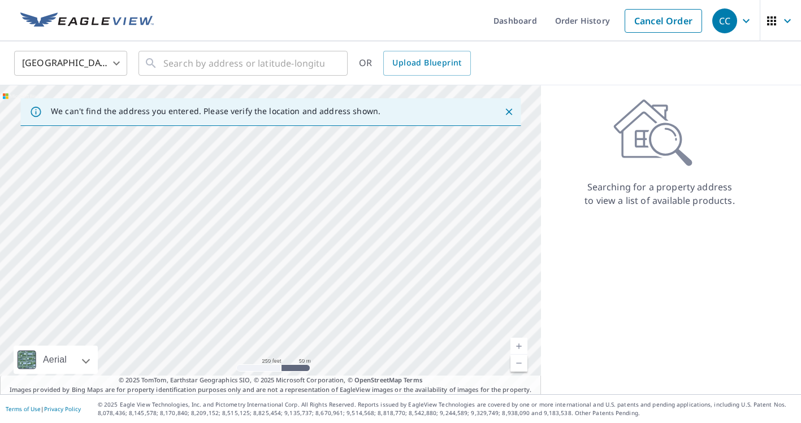
drag, startPoint x: 245, startPoint y: 211, endPoint x: 242, endPoint y: 302, distance: 91.0
click at [242, 301] on div at bounding box center [270, 239] width 541 height 309
drag, startPoint x: 243, startPoint y: 248, endPoint x: 262, endPoint y: 354, distance: 108.5
click at [262, 354] on div at bounding box center [270, 239] width 541 height 309
drag, startPoint x: 260, startPoint y: 241, endPoint x: 269, endPoint y: 347, distance: 106.0
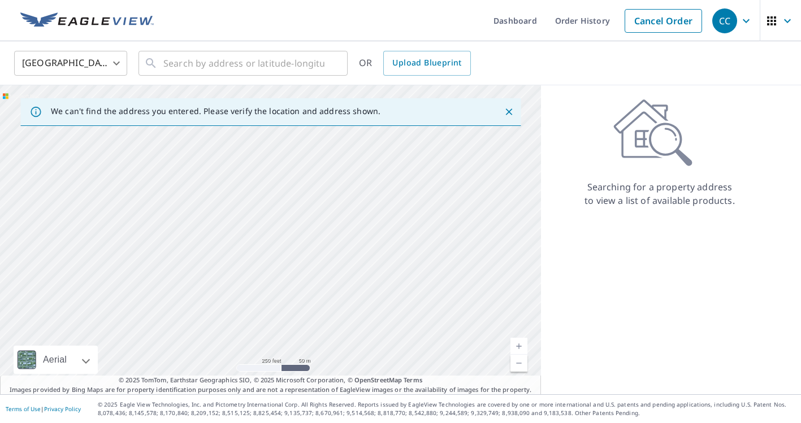
click at [269, 347] on div at bounding box center [270, 239] width 541 height 309
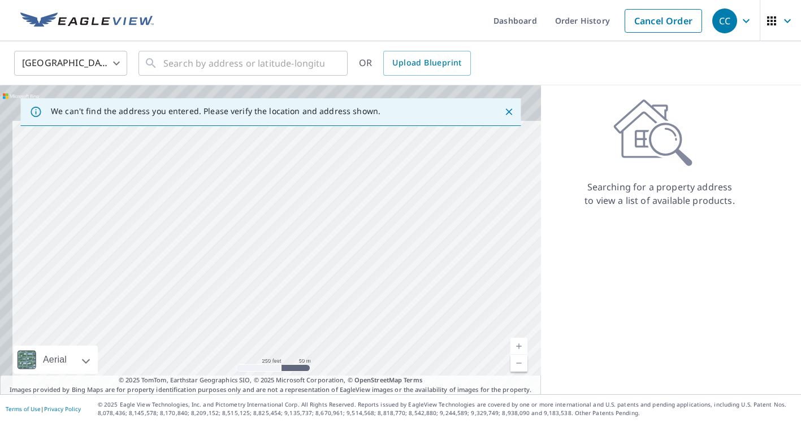
drag, startPoint x: 257, startPoint y: 260, endPoint x: 270, endPoint y: 351, distance: 91.4
click at [270, 350] on div at bounding box center [270, 239] width 541 height 309
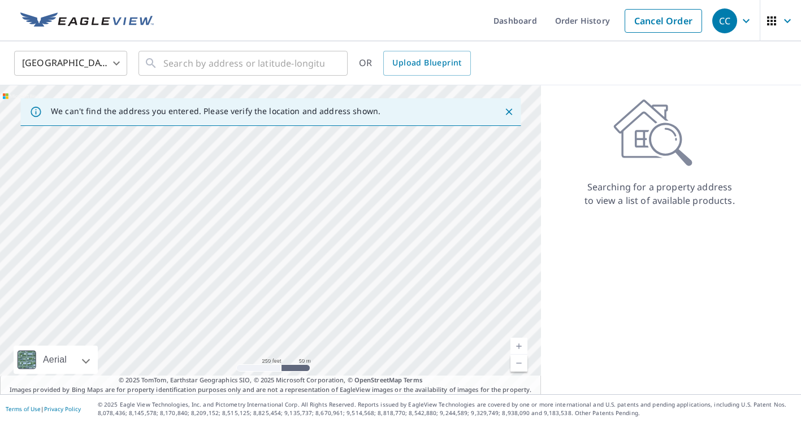
drag, startPoint x: 280, startPoint y: 319, endPoint x: 258, endPoint y: 240, distance: 82.1
click at [258, 240] on div at bounding box center [270, 239] width 541 height 309
drag, startPoint x: 264, startPoint y: 281, endPoint x: 229, endPoint y: 227, distance: 65.1
click at [229, 227] on div at bounding box center [270, 239] width 541 height 309
drag, startPoint x: 260, startPoint y: 207, endPoint x: 258, endPoint y: 316, distance: 109.1
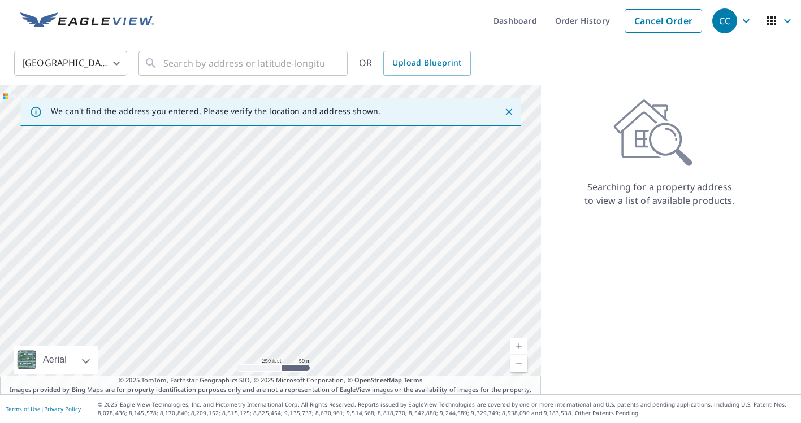
click at [258, 316] on div at bounding box center [270, 239] width 541 height 309
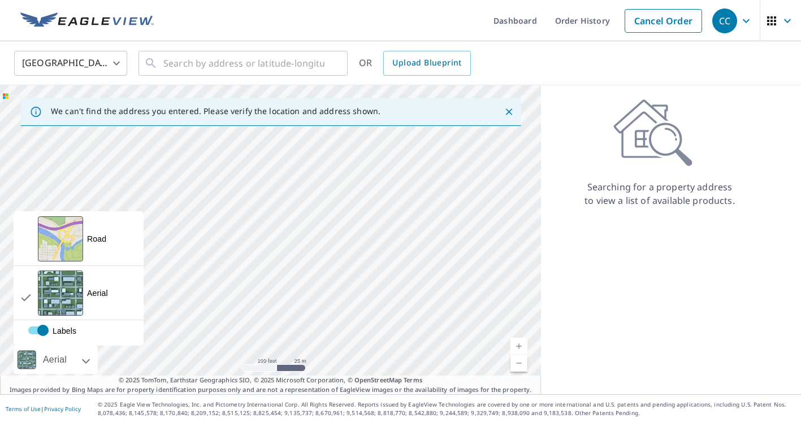
click at [85, 356] on div "Aerial" at bounding box center [56, 360] width 84 height 28
click at [76, 246] on div "View aerial and more..." at bounding box center [60, 238] width 45 height 45
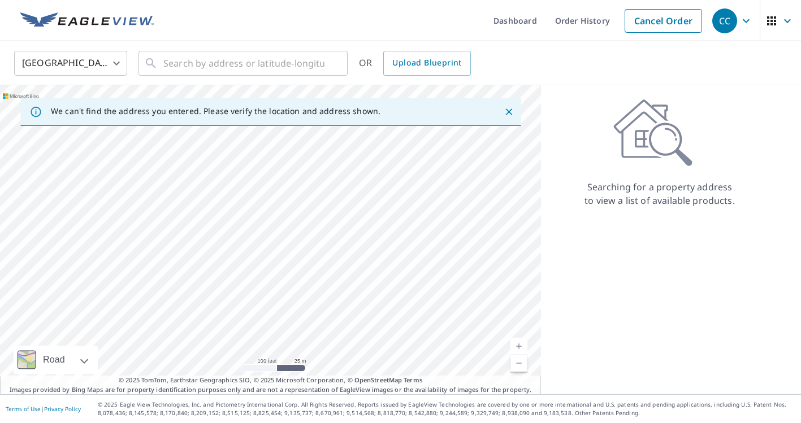
drag, startPoint x: 248, startPoint y: 303, endPoint x: 263, endPoint y: 196, distance: 109.0
click at [262, 198] on div at bounding box center [270, 239] width 541 height 309
drag, startPoint x: 194, startPoint y: 221, endPoint x: 196, endPoint y: 263, distance: 42.4
click at [196, 263] on div at bounding box center [270, 239] width 541 height 309
drag, startPoint x: 181, startPoint y: 259, endPoint x: 221, endPoint y: 215, distance: 59.2
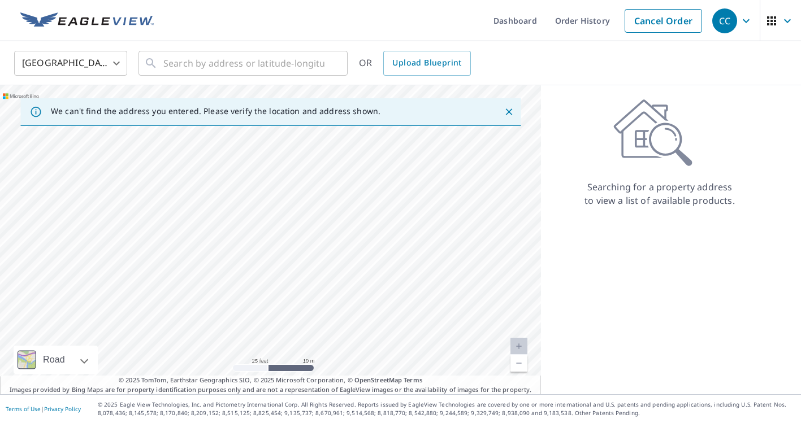
click at [222, 214] on div at bounding box center [270, 239] width 541 height 309
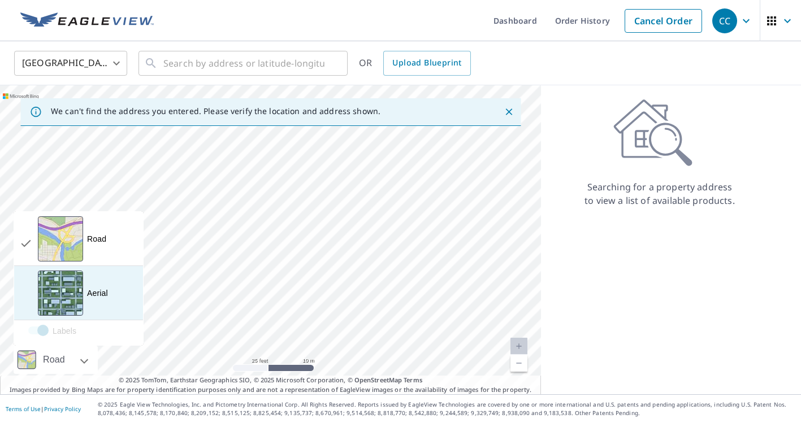
click at [97, 290] on div "Aerial" at bounding box center [97, 293] width 21 height 11
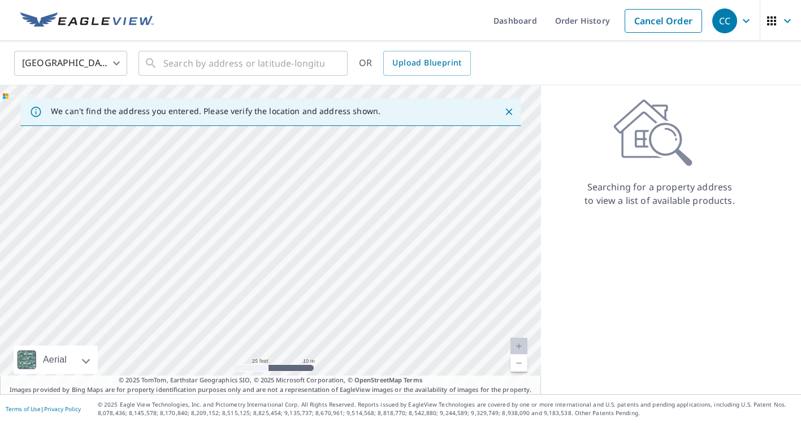
click at [196, 268] on div at bounding box center [270, 239] width 541 height 309
drag, startPoint x: 484, startPoint y: 286, endPoint x: 393, endPoint y: 284, distance: 91.6
click at [393, 284] on div at bounding box center [270, 239] width 541 height 309
drag, startPoint x: 301, startPoint y: 222, endPoint x: 238, endPoint y: 359, distance: 150.4
click at [238, 359] on div at bounding box center [270, 239] width 541 height 309
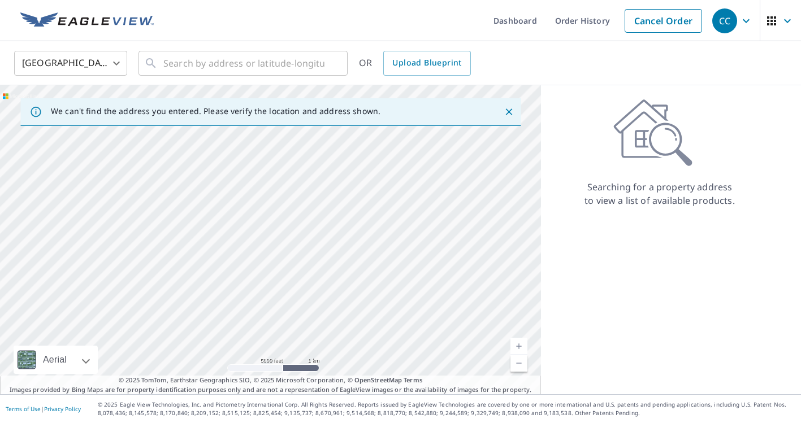
drag, startPoint x: 229, startPoint y: 278, endPoint x: 228, endPoint y: 381, distance: 102.9
click at [228, 381] on div "We can't find the address you entered. Please verify the location and address s…" at bounding box center [270, 239] width 541 height 309
drag, startPoint x: 235, startPoint y: 312, endPoint x: 233, endPoint y: 244, distance: 67.8
click at [233, 244] on div at bounding box center [270, 239] width 541 height 309
drag, startPoint x: 215, startPoint y: 249, endPoint x: 389, endPoint y: 246, distance: 173.5
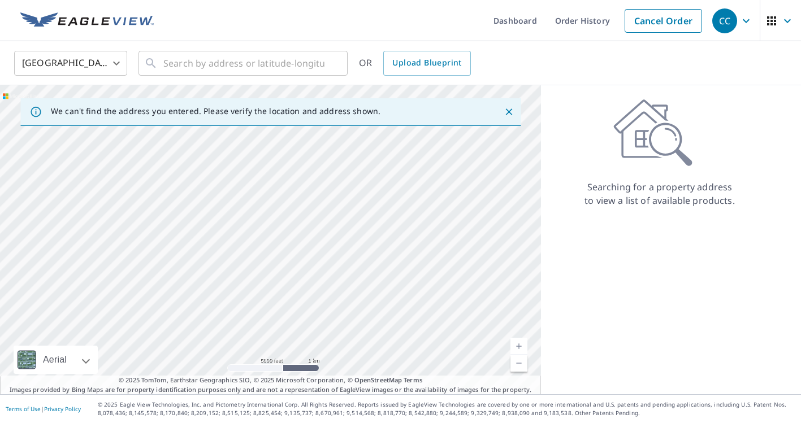
click at [389, 246] on div at bounding box center [270, 239] width 541 height 309
drag, startPoint x: 227, startPoint y: 256, endPoint x: 260, endPoint y: 115, distance: 144.7
click at [260, 116] on div "We can't find the address you entered. Please verify the location and address s…" at bounding box center [270, 239] width 541 height 309
drag, startPoint x: 220, startPoint y: 195, endPoint x: 230, endPoint y: 144, distance: 52.4
click at [230, 144] on div at bounding box center [270, 239] width 541 height 309
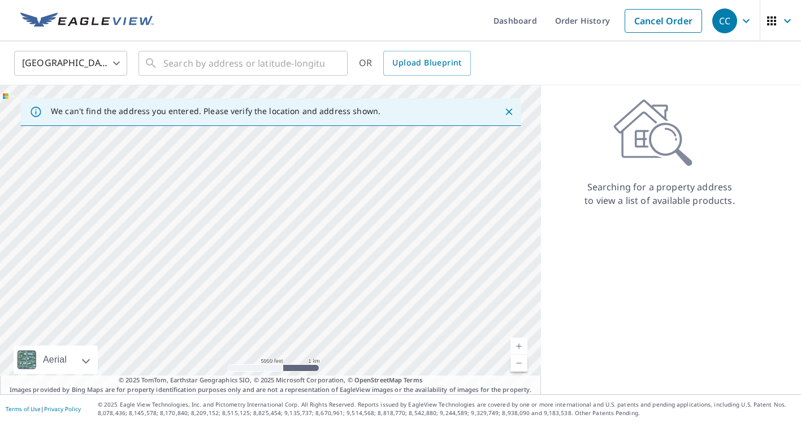
drag, startPoint x: 130, startPoint y: 290, endPoint x: 142, endPoint y: 253, distance: 38.8
click at [142, 253] on div at bounding box center [270, 239] width 541 height 309
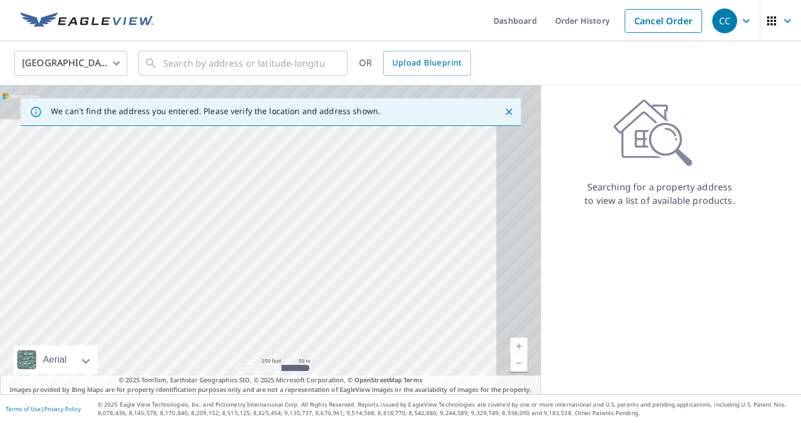
drag, startPoint x: 205, startPoint y: 230, endPoint x: 45, endPoint y: 345, distance: 196.7
click at [45, 345] on div "Aerial Road A standard road map Aerial A detailed look from above Labels Labels…" at bounding box center [270, 239] width 541 height 309
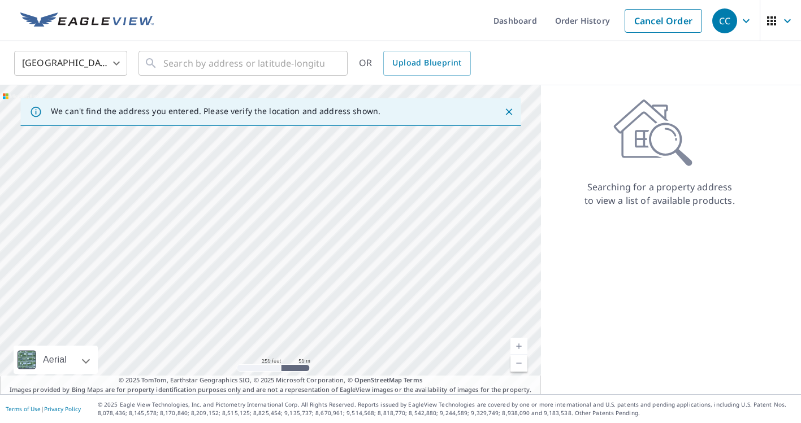
drag, startPoint x: 179, startPoint y: 296, endPoint x: 125, endPoint y: 292, distance: 54.4
click at [150, 296] on div at bounding box center [270, 239] width 541 height 309
drag, startPoint x: 322, startPoint y: 254, endPoint x: 163, endPoint y: 334, distance: 177.7
click at [163, 334] on div at bounding box center [270, 239] width 541 height 309
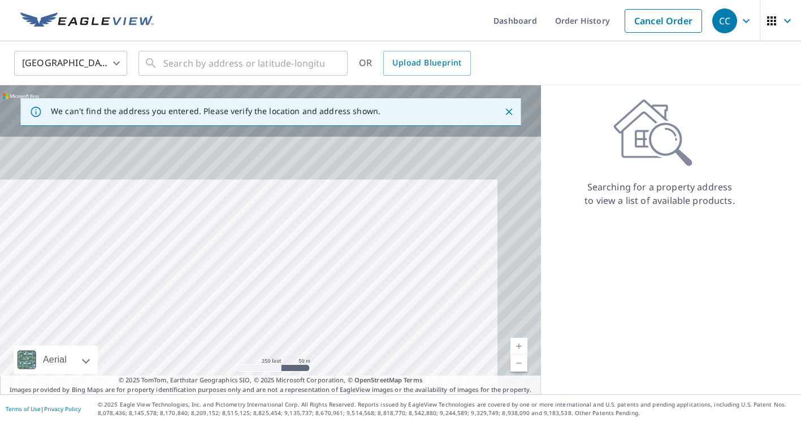
drag, startPoint x: 294, startPoint y: 189, endPoint x: 239, endPoint y: 305, distance: 128.9
click at [240, 305] on div at bounding box center [270, 239] width 541 height 309
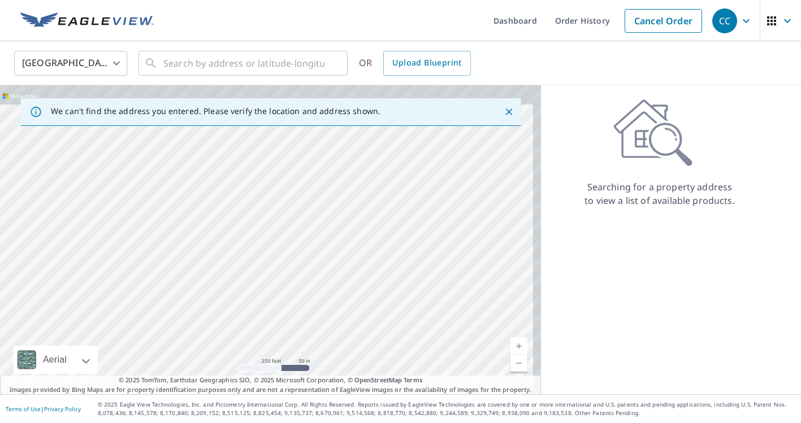
drag, startPoint x: 262, startPoint y: 234, endPoint x: 233, endPoint y: 312, distance: 82.9
click at [233, 312] on div at bounding box center [270, 239] width 541 height 309
drag, startPoint x: 255, startPoint y: 220, endPoint x: 240, endPoint y: 345, distance: 126.4
click at [240, 349] on div at bounding box center [270, 239] width 541 height 309
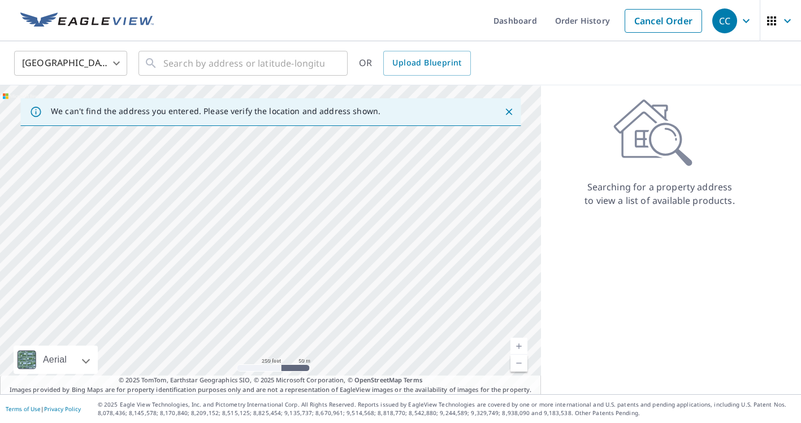
drag, startPoint x: 259, startPoint y: 303, endPoint x: 268, endPoint y: 341, distance: 39.5
click at [268, 344] on div at bounding box center [270, 239] width 541 height 309
drag, startPoint x: 267, startPoint y: 253, endPoint x: 267, endPoint y: 366, distance: 113.0
click at [267, 363] on div at bounding box center [270, 239] width 541 height 309
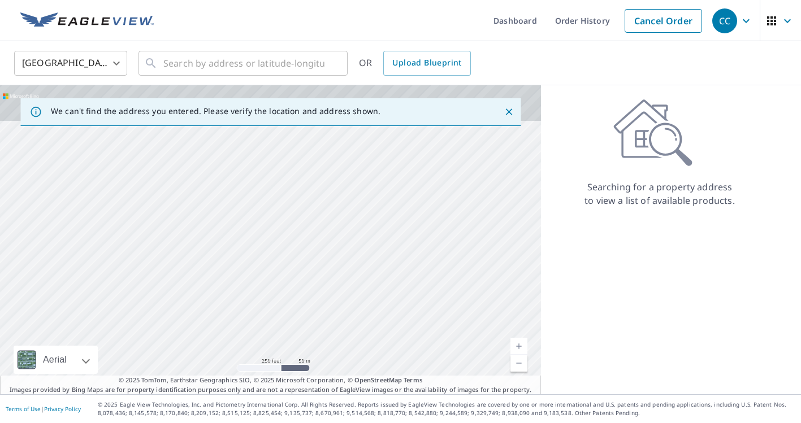
drag, startPoint x: 270, startPoint y: 288, endPoint x: 271, endPoint y: 387, distance: 98.9
click at [271, 387] on div "We can't find the address you entered. Please verify the location and address s…" at bounding box center [270, 239] width 541 height 309
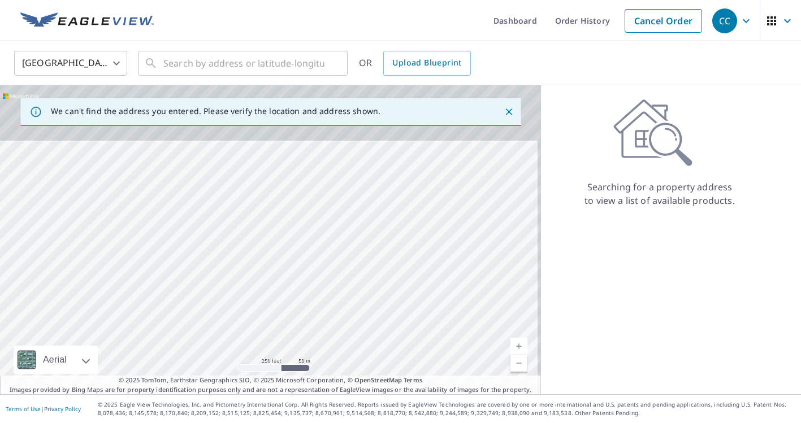
drag, startPoint x: 282, startPoint y: 279, endPoint x: 275, endPoint y: 407, distance: 128.5
click at [276, 401] on div "Dashboard Order History Cancel Order CC [GEOGRAPHIC_DATA] [GEOGRAPHIC_DATA] ​ ​…" at bounding box center [400, 211] width 801 height 423
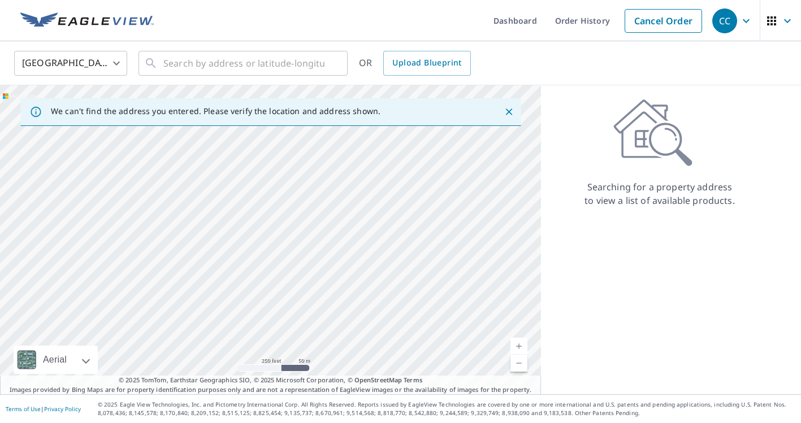
drag, startPoint x: 268, startPoint y: 307, endPoint x: 268, endPoint y: 318, distance: 10.7
click at [268, 315] on div at bounding box center [270, 239] width 541 height 309
drag, startPoint x: 255, startPoint y: 187, endPoint x: 257, endPoint y: 311, distance: 123.8
click at [257, 311] on div at bounding box center [270, 239] width 541 height 309
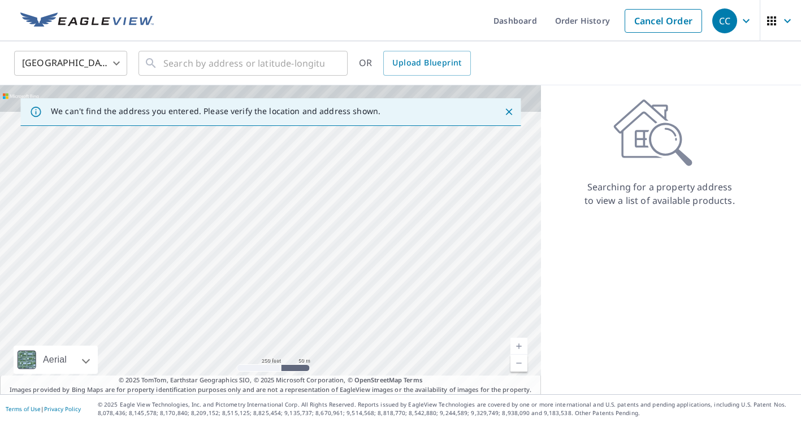
drag, startPoint x: 253, startPoint y: 173, endPoint x: 284, endPoint y: 349, distance: 178.4
click at [279, 351] on div at bounding box center [270, 239] width 541 height 309
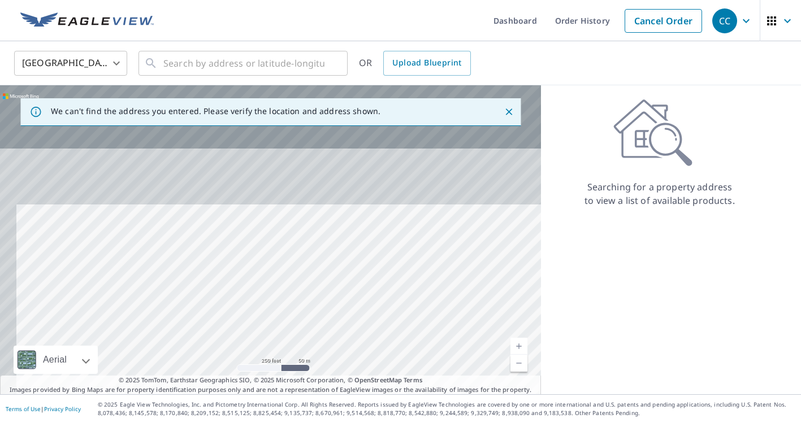
drag, startPoint x: 276, startPoint y: 281, endPoint x: 293, endPoint y: 374, distance: 94.1
click at [293, 374] on div at bounding box center [270, 239] width 541 height 309
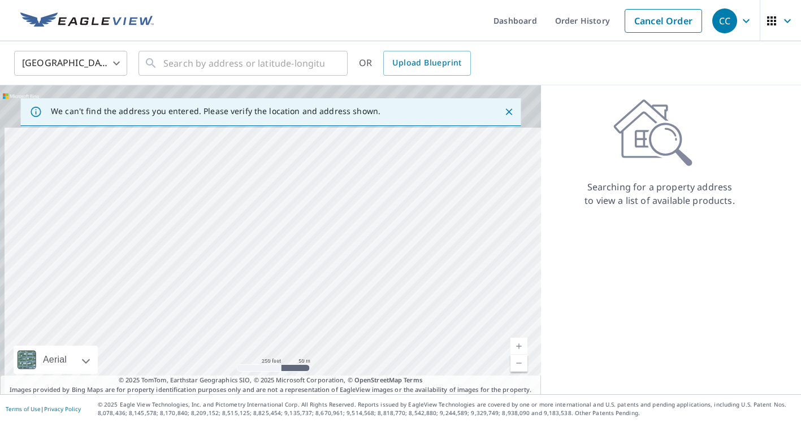
drag, startPoint x: 255, startPoint y: 299, endPoint x: 262, endPoint y: 383, distance: 83.3
click at [262, 383] on div "We can't find the address you entered. Please verify the location and address s…" at bounding box center [270, 239] width 541 height 309
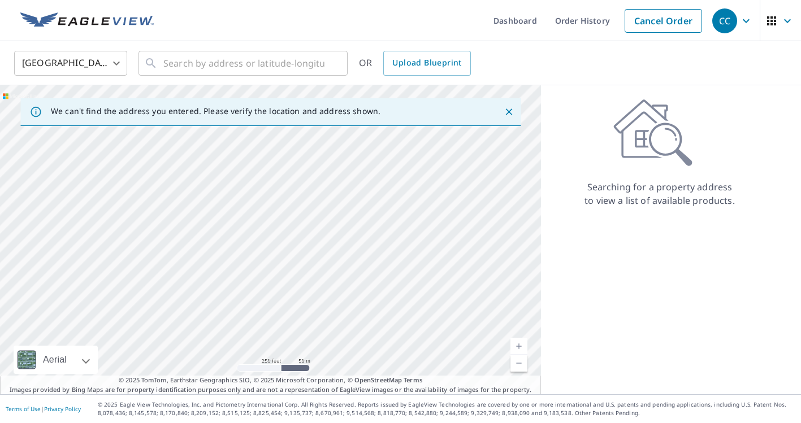
click at [258, 340] on div at bounding box center [270, 239] width 541 height 309
drag, startPoint x: 250, startPoint y: 220, endPoint x: 266, endPoint y: 322, distance: 102.4
click at [266, 322] on div at bounding box center [270, 239] width 541 height 309
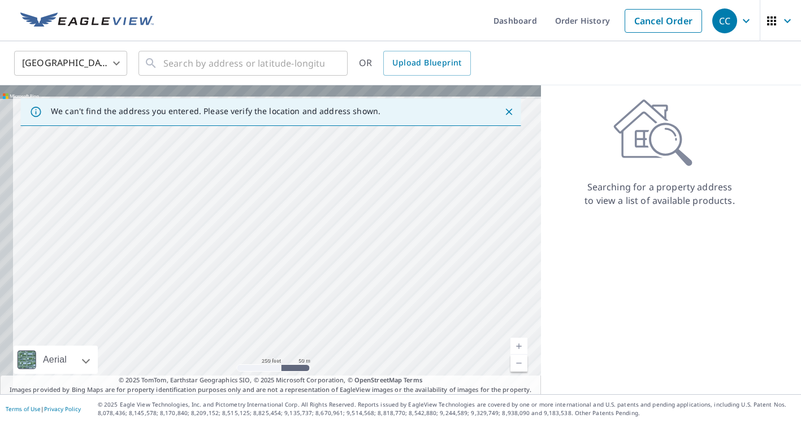
drag, startPoint x: 231, startPoint y: 242, endPoint x: 289, endPoint y: 333, distance: 107.5
click at [289, 333] on div at bounding box center [270, 239] width 541 height 309
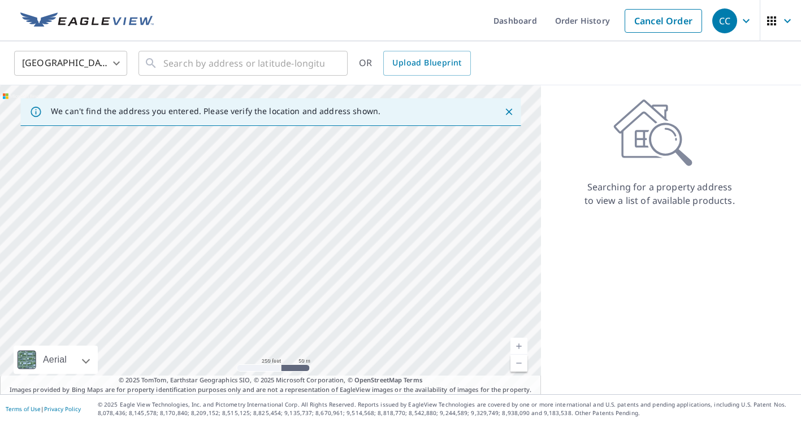
drag, startPoint x: 237, startPoint y: 239, endPoint x: 302, endPoint y: 339, distance: 119.6
click at [302, 339] on div at bounding box center [270, 239] width 541 height 309
drag, startPoint x: 235, startPoint y: 245, endPoint x: 389, endPoint y: 342, distance: 182.8
click at [389, 342] on div at bounding box center [270, 239] width 541 height 309
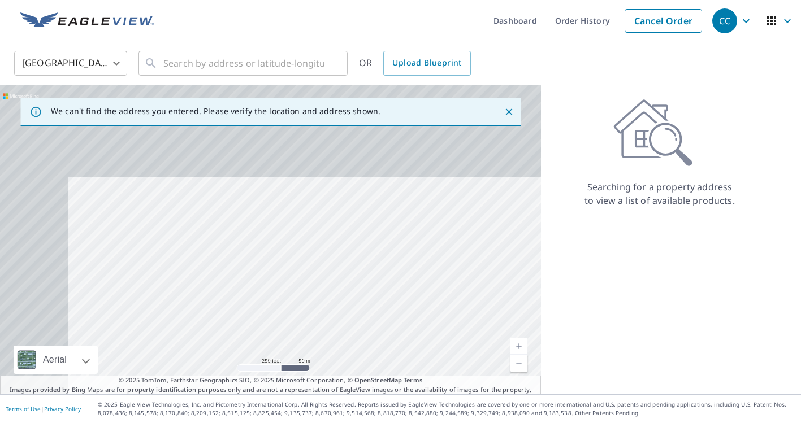
drag, startPoint x: 207, startPoint y: 215, endPoint x: 298, endPoint y: 337, distance: 151.8
click at [298, 337] on div at bounding box center [270, 239] width 541 height 309
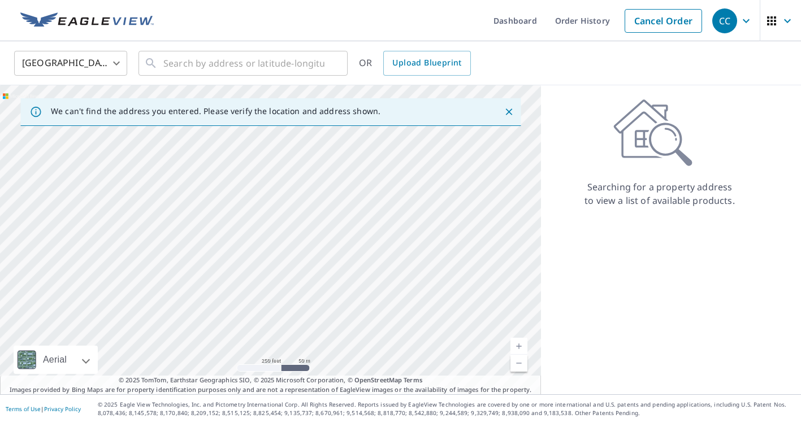
drag, startPoint x: 292, startPoint y: 240, endPoint x: 284, endPoint y: 352, distance: 112.7
click at [284, 353] on div at bounding box center [270, 239] width 541 height 309
drag, startPoint x: 274, startPoint y: 273, endPoint x: 302, endPoint y: 425, distance: 154.6
click at [302, 423] on html "CC CC Dashboard Order History Cancel Order CC [GEOGRAPHIC_DATA] [GEOGRAPHIC_DAT…" at bounding box center [400, 211] width 801 height 423
drag, startPoint x: 251, startPoint y: 281, endPoint x: 282, endPoint y: 392, distance: 115.4
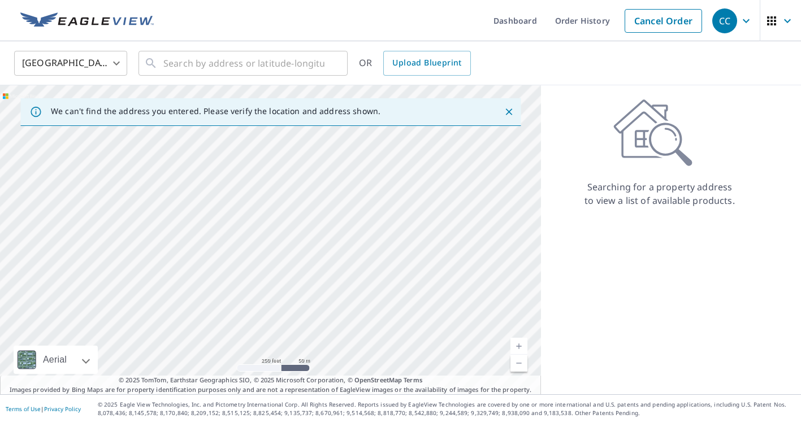
click at [268, 363] on div at bounding box center [270, 239] width 541 height 309
drag
click at [301, 390] on div "We can't find the address you entered. Please verify the location and address s…" at bounding box center [270, 239] width 541 height 309
click at [293, 385] on div "We can't find the address you entered. Please verify the location and address s…" at bounding box center [270, 239] width 541 height 309
click at [287, 375] on div at bounding box center [270, 239] width 541 height 309
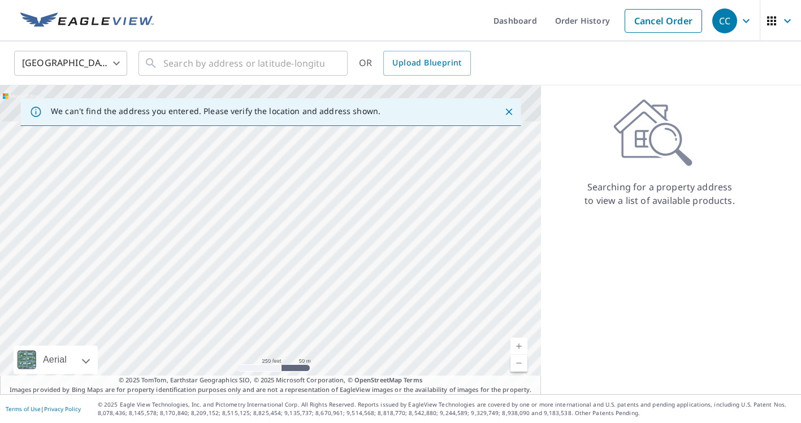
click at [293, 423] on html "CC CC Dashboard Order History Cancel Order CC [GEOGRAPHIC_DATA] [GEOGRAPHIC_DAT…" at bounding box center [400, 211] width 801 height 423
click at [270, 423] on html "CC CC Dashboard Order History Cancel Order CC [GEOGRAPHIC_DATA] [GEOGRAPHIC_DAT…" at bounding box center [400, 211] width 801 height 423
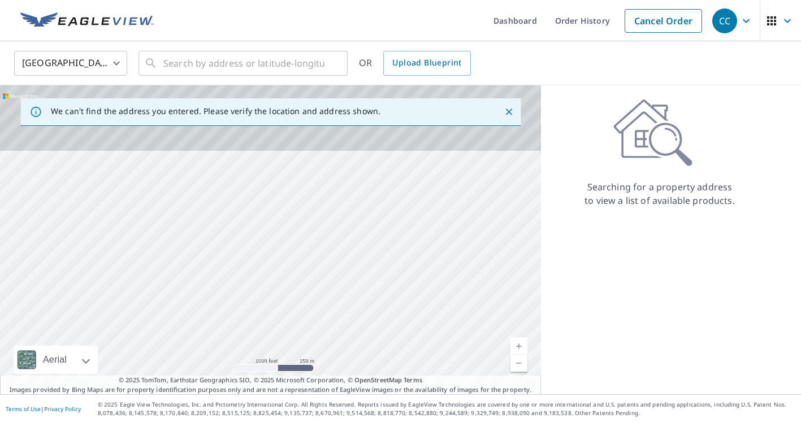
drag, startPoint x: 237, startPoint y: 263, endPoint x: 245, endPoint y: 403, distance: 141.0
click at [245, 403] on div "Dashboard Order History Cancel Order CC [GEOGRAPHIC_DATA] [GEOGRAPHIC_DATA] ​ ​…" at bounding box center [400, 211] width 801 height 423
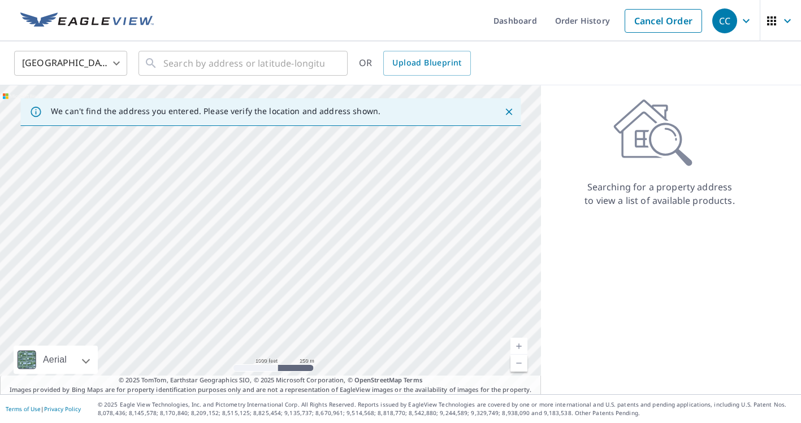
click at [211, 349] on div at bounding box center [270, 239] width 541 height 309
click at [214, 293] on div at bounding box center [270, 239] width 541 height 309
drag, startPoint x: 212, startPoint y: 214, endPoint x: 213, endPoint y: 361, distance: 146.4
click at [213, 361] on div at bounding box center [270, 239] width 541 height 309
drag, startPoint x: 173, startPoint y: 252, endPoint x: 244, endPoint y: 264, distance: 72.2
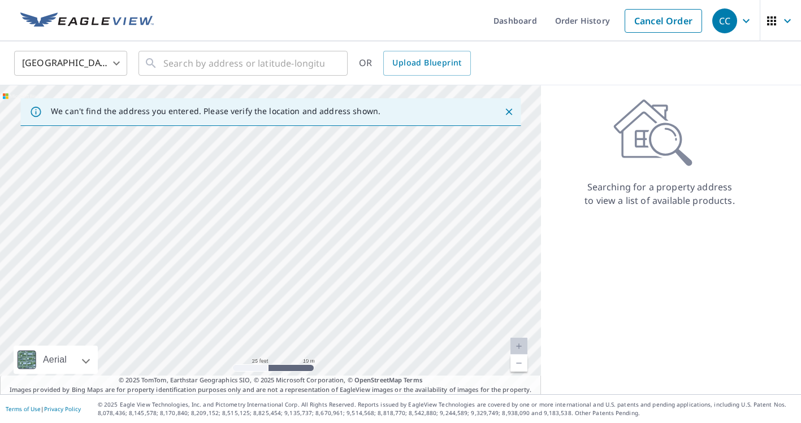
click at [244, 264] on div at bounding box center [270, 239] width 541 height 309
click at [212, 247] on div at bounding box center [270, 239] width 541 height 309
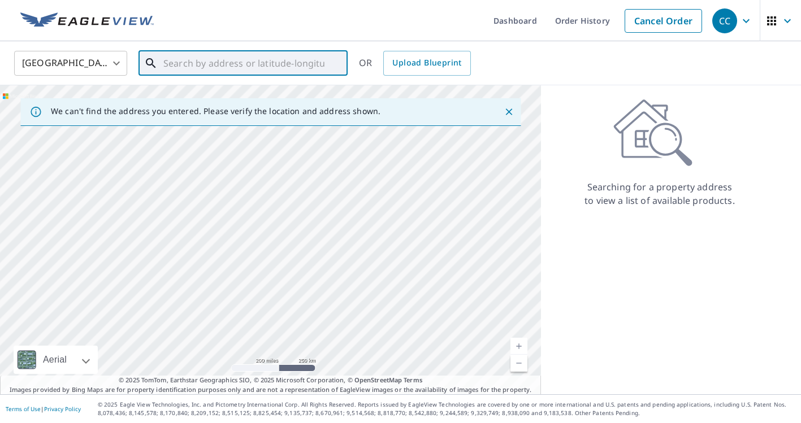
click at [222, 72] on input "text" at bounding box center [243, 63] width 161 height 32
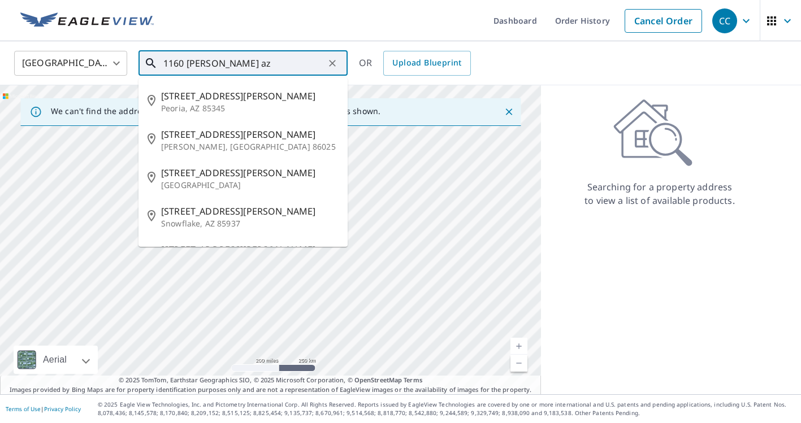
type input "1160 [PERSON_NAME] az"
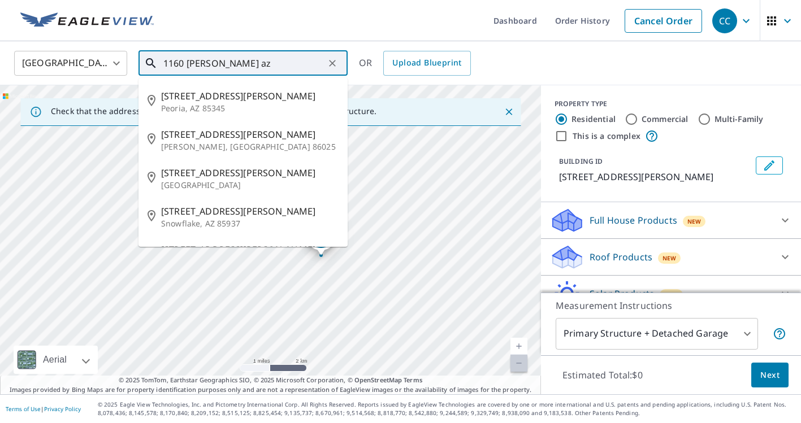
drag, startPoint x: 243, startPoint y: 59, endPoint x: 138, endPoint y: 40, distance: 106.7
click at [138, 52] on div "1160 [PERSON_NAME] az ​" at bounding box center [242, 63] width 209 height 25
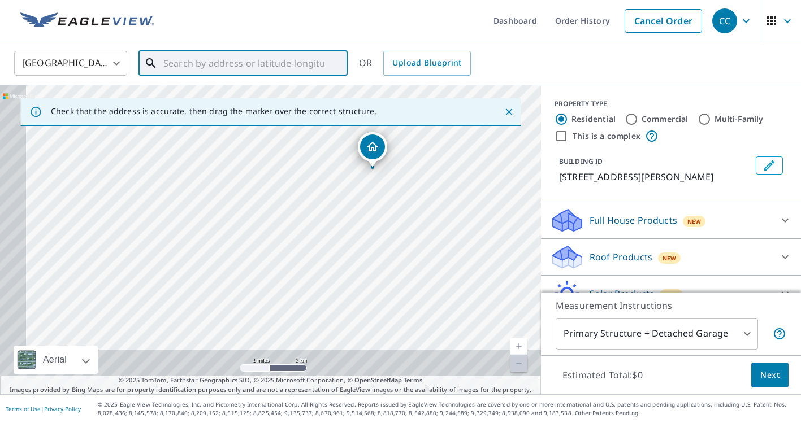
drag, startPoint x: 204, startPoint y: 233, endPoint x: 300, endPoint y: 123, distance: 146.2
click at [299, 123] on div "Check that the address is accurate, then drag the marker over the correct struc…" at bounding box center [270, 239] width 541 height 309
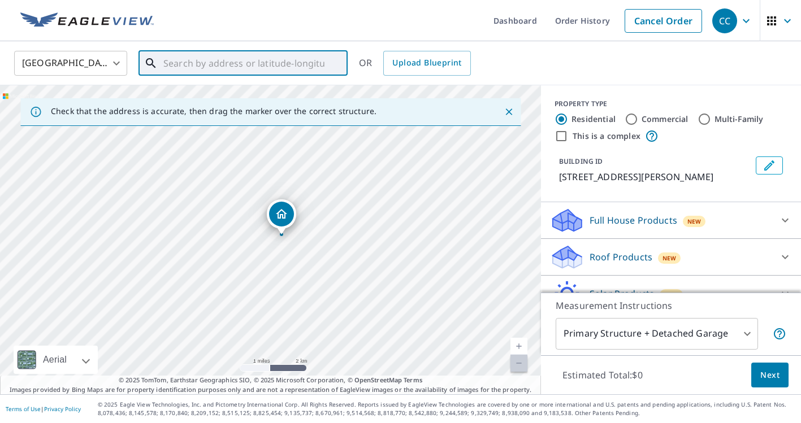
click at [219, 220] on div "[STREET_ADDRESS][PERSON_NAME]" at bounding box center [270, 239] width 541 height 309
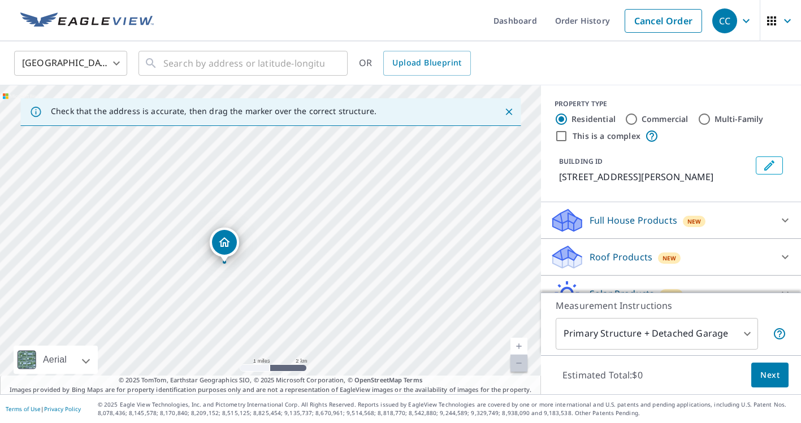
drag, startPoint x: 282, startPoint y: 207, endPoint x: 131, endPoint y: 272, distance: 164.3
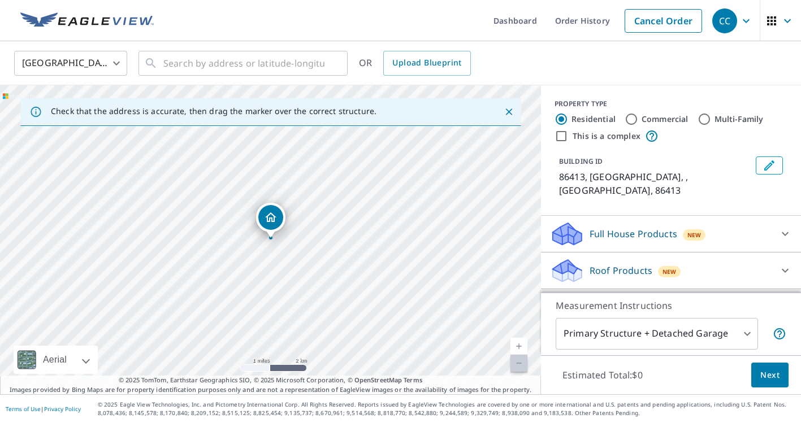
click at [513, 115] on icon "Close" at bounding box center [508, 111] width 11 height 11
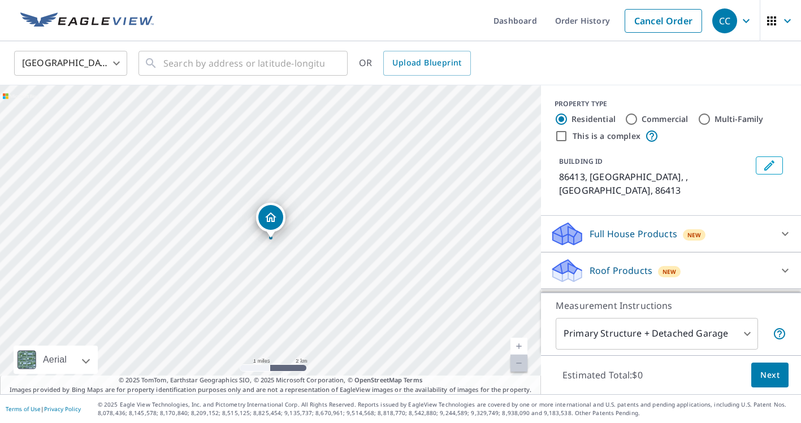
click at [245, 247] on div "[GEOGRAPHIC_DATA]" at bounding box center [270, 239] width 541 height 309
drag, startPoint x: 262, startPoint y: 214, endPoint x: 238, endPoint y: 214, distance: 23.7
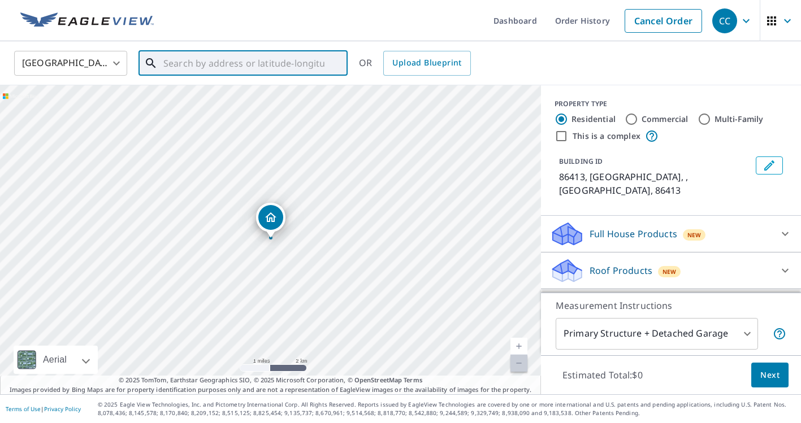
click at [183, 69] on input "text" at bounding box center [243, 63] width 161 height 32
click at [184, 68] on input "text" at bounding box center [243, 63] width 161 height 32
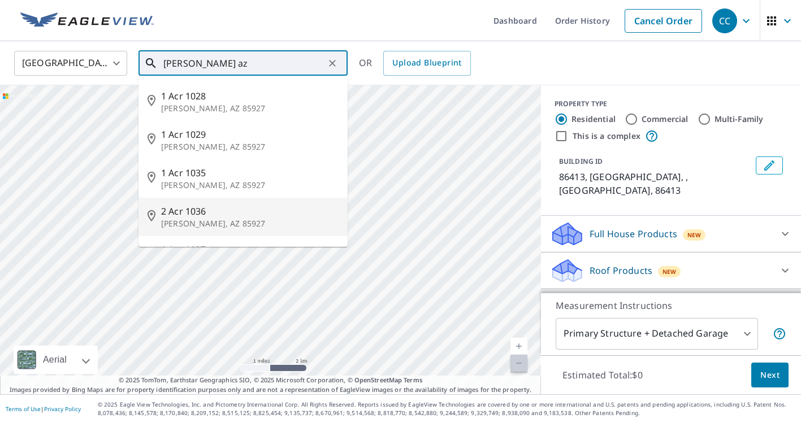
click at [154, 214] on icon at bounding box center [151, 215] width 8 height 11
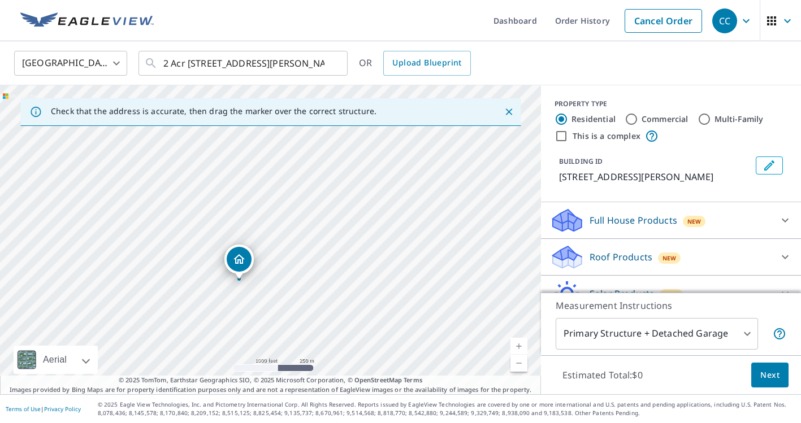
drag, startPoint x: 321, startPoint y: 185, endPoint x: 307, endPoint y: 256, distance: 72.6
click at [307, 256] on div "2 Acr [STREET_ADDRESS][PERSON_NAME]" at bounding box center [270, 239] width 541 height 309
drag, startPoint x: 244, startPoint y: 263, endPoint x: 325, endPoint y: 166, distance: 127.1
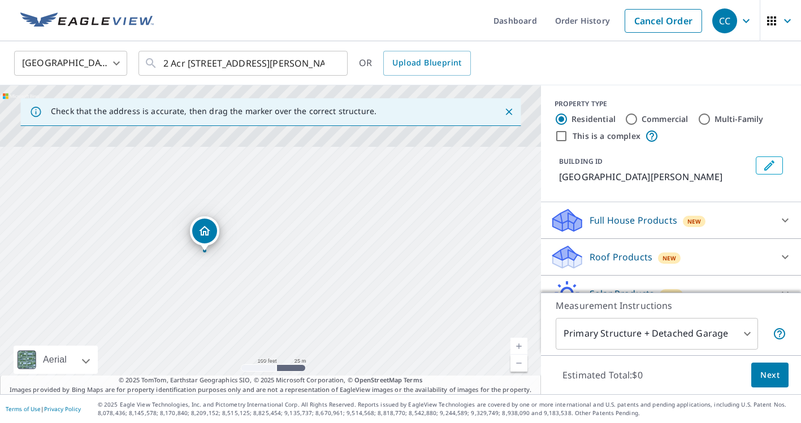
drag, startPoint x: 276, startPoint y: 212, endPoint x: 220, endPoint y: 326, distance: 126.9
click at [220, 327] on div "38719B State Route [GEOGRAPHIC_DATA][PERSON_NAME]" at bounding box center [270, 239] width 541 height 309
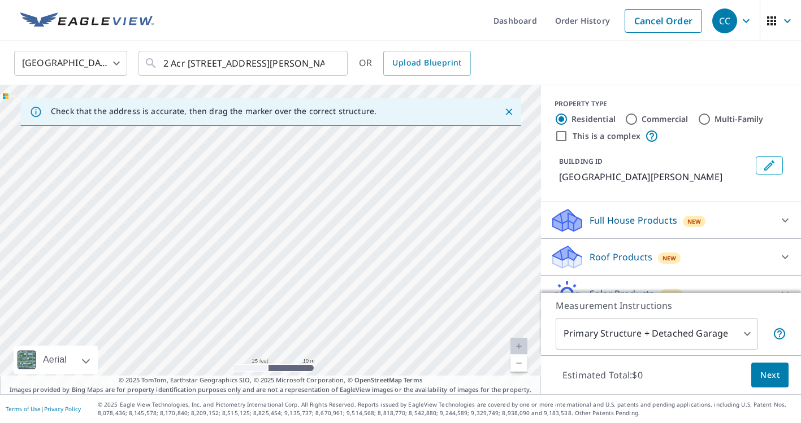
drag, startPoint x: 299, startPoint y: 323, endPoint x: 250, endPoint y: 379, distance: 74.1
click at [250, 379] on div "Check that the address is accurate, then drag the marker over the correct struc…" at bounding box center [270, 239] width 541 height 309
click at [236, 279] on div "38719B State Route [GEOGRAPHIC_DATA][PERSON_NAME]" at bounding box center [270, 239] width 541 height 309
click at [232, 312] on div "38719B State Route [GEOGRAPHIC_DATA][PERSON_NAME]" at bounding box center [270, 239] width 541 height 309
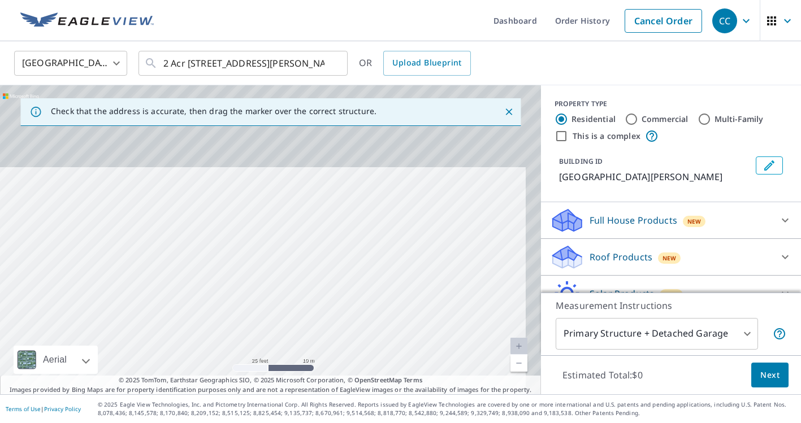
drag, startPoint x: 255, startPoint y: 232, endPoint x: 225, endPoint y: 347, distance: 118.7
click at [225, 346] on div "38719B State Route [GEOGRAPHIC_DATA][PERSON_NAME]" at bounding box center [270, 239] width 541 height 309
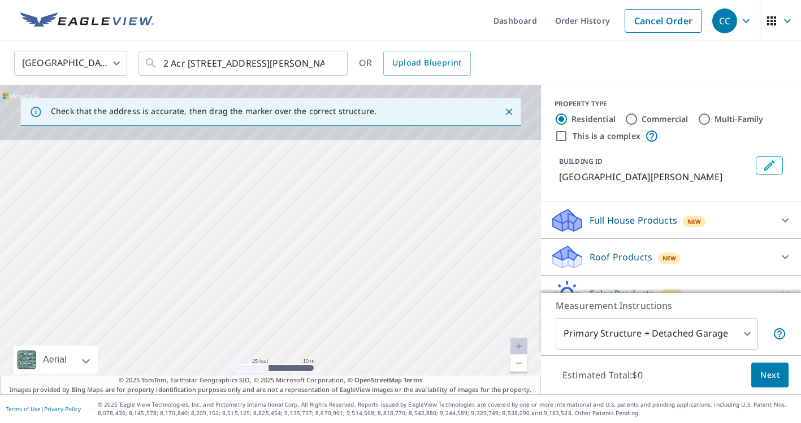
drag, startPoint x: 224, startPoint y: 264, endPoint x: 232, endPoint y: 445, distance: 181.0
click at [232, 423] on html "CC CC Dashboard Order History Cancel Order CC United States US ​ 2 Acr [STREET_…" at bounding box center [400, 211] width 801 height 423
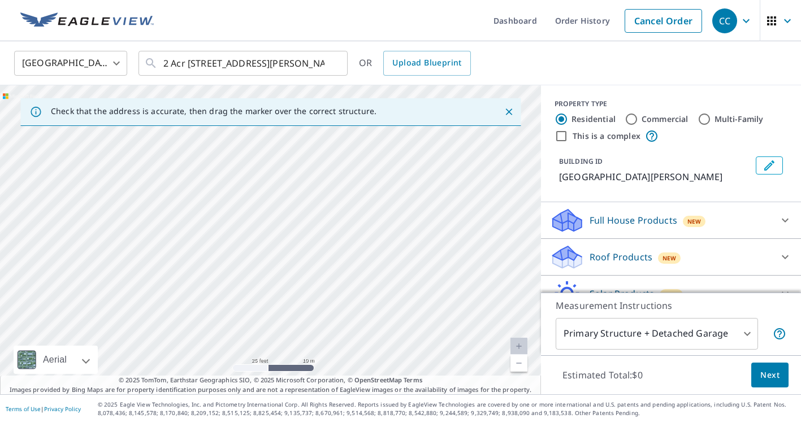
drag, startPoint x: 220, startPoint y: 336, endPoint x: 209, endPoint y: 419, distance: 83.9
click at [209, 419] on div "Dashboard Order History Cancel Order CC [GEOGRAPHIC_DATA] US ​ 2 Acr [GEOGRAPHI…" at bounding box center [400, 211] width 801 height 423
click at [164, 240] on div "38719B State Route [GEOGRAPHIC_DATA][PERSON_NAME]" at bounding box center [270, 239] width 541 height 309
drag, startPoint x: 142, startPoint y: 293, endPoint x: 210, endPoint y: 129, distance: 176.8
drag, startPoint x: 222, startPoint y: 246, endPoint x: 213, endPoint y: 285, distance: 39.5
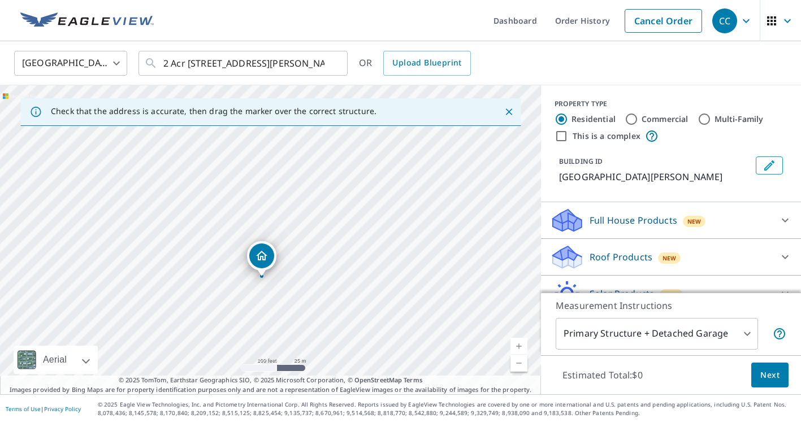
click at [213, 285] on div "38719 State Route [GEOGRAPHIC_DATA][PERSON_NAME]" at bounding box center [270, 239] width 541 height 309
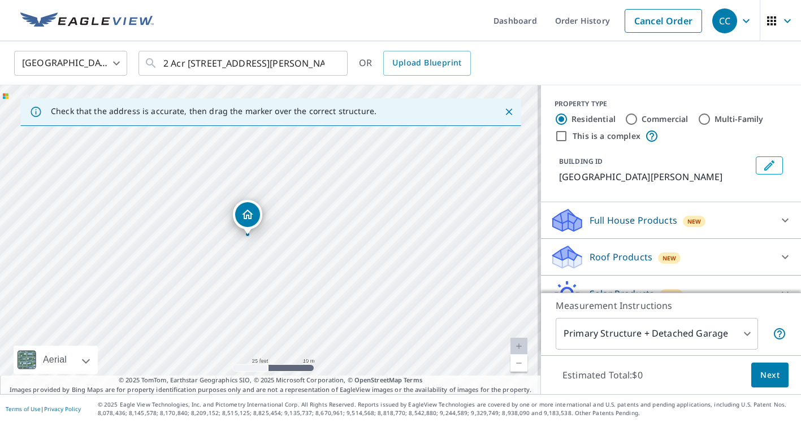
drag, startPoint x: 246, startPoint y: 290, endPoint x: 209, endPoint y: 241, distance: 61.3
click at [210, 240] on div "38719 State Route [GEOGRAPHIC_DATA][PERSON_NAME]" at bounding box center [270, 239] width 541 height 309
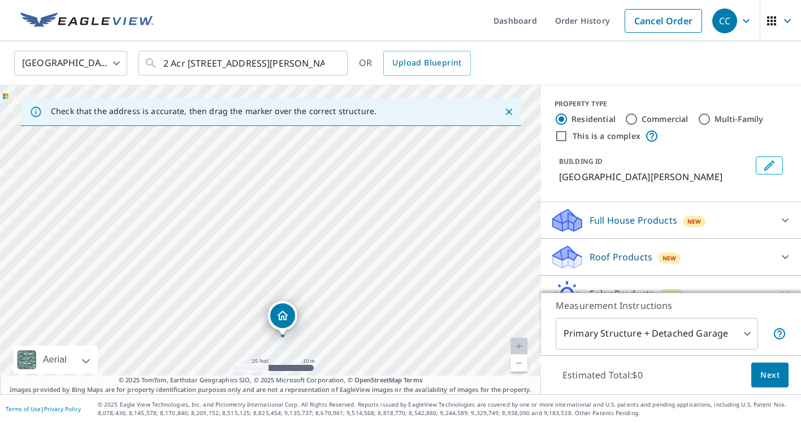
drag, startPoint x: 214, startPoint y: 274, endPoint x: 258, endPoint y: 385, distance: 119.4
click at [258, 385] on div "Check that the address is accurate, then drag the marker over the correct struc…" at bounding box center [270, 239] width 541 height 309
drag, startPoint x: 225, startPoint y: 252, endPoint x: 260, endPoint y: 405, distance: 157.1
click at [260, 405] on div "Dashboard Order History Cancel Order CC [GEOGRAPHIC_DATA] US ​ 2 Acr [GEOGRAPHI…" at bounding box center [400, 211] width 801 height 423
click at [224, 230] on div "38719 State Route [GEOGRAPHIC_DATA][PERSON_NAME]" at bounding box center [270, 239] width 541 height 309
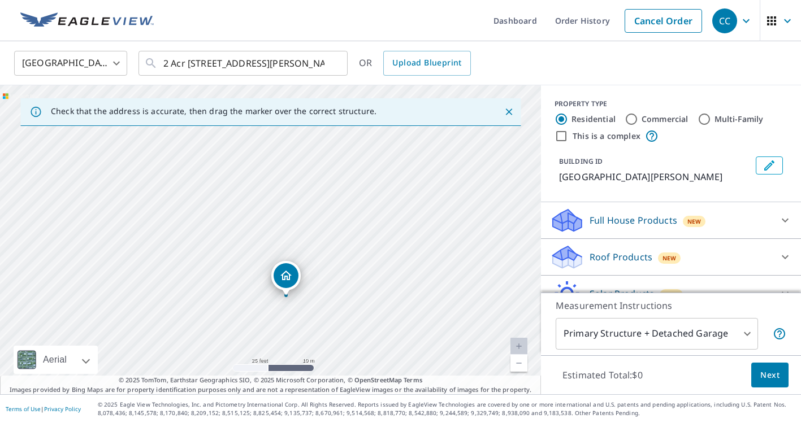
drag, startPoint x: 168, startPoint y: 160, endPoint x: 210, endPoint y: 280, distance: 126.7
click at [210, 280] on div "38719 State Route [GEOGRAPHIC_DATA][PERSON_NAME]" at bounding box center [270, 239] width 541 height 309
drag, startPoint x: 197, startPoint y: 201, endPoint x: 206, endPoint y: 284, distance: 83.6
click at [206, 284] on div "38719 State Route [GEOGRAPHIC_DATA][PERSON_NAME]" at bounding box center [270, 239] width 541 height 309
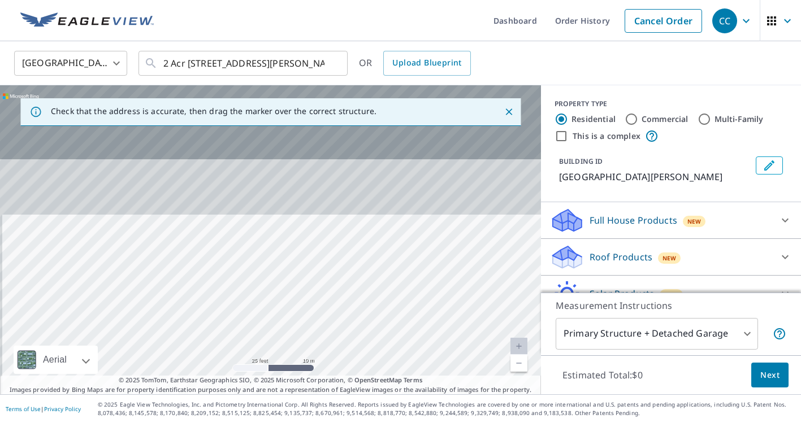
drag, startPoint x: 205, startPoint y: 193, endPoint x: 209, endPoint y: 328, distance: 135.1
click at [209, 328] on div "38719 State Route [GEOGRAPHIC_DATA][PERSON_NAME]" at bounding box center [270, 239] width 541 height 309
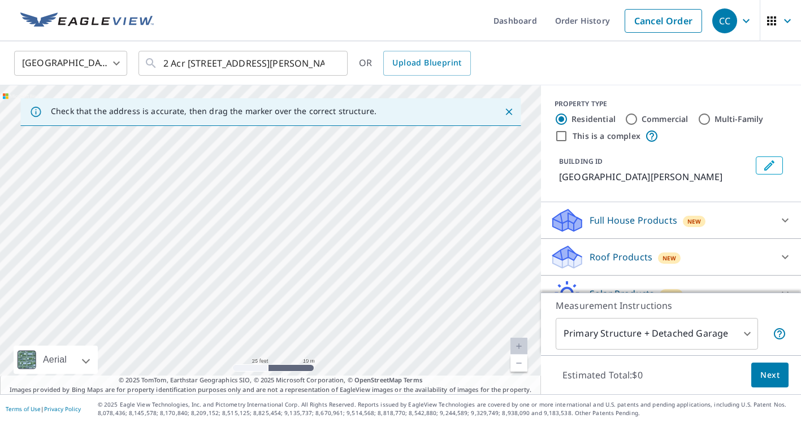
drag, startPoint x: 219, startPoint y: 236, endPoint x: 237, endPoint y: 396, distance: 160.4
click at [237, 396] on div "Dashboard Order History Cancel Order CC [GEOGRAPHIC_DATA] US ​ 2 Acr [GEOGRAPHI…" at bounding box center [400, 211] width 801 height 423
drag, startPoint x: 236, startPoint y: 284, endPoint x: 233, endPoint y: 349, distance: 65.0
click at [233, 325] on div "38719 State Route [GEOGRAPHIC_DATA][PERSON_NAME]" at bounding box center [270, 239] width 541 height 309
drag, startPoint x: 246, startPoint y: 200, endPoint x: 129, endPoint y: 80, distance: 167.8
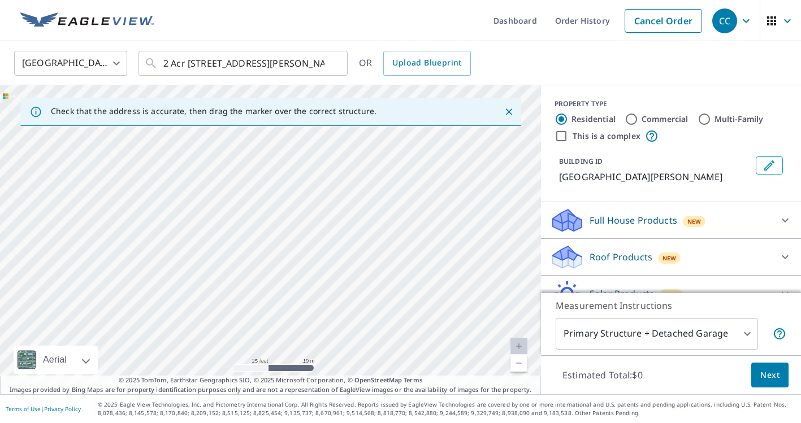
click at [129, 80] on div "United States US ​ 2 Acr [STREET_ADDRESS][PERSON_NAME] ​ OR Upload Blueprint Ch…" at bounding box center [400, 217] width 801 height 353
click at [151, 177] on div "38719 State Route [GEOGRAPHIC_DATA][PERSON_NAME]" at bounding box center [270, 239] width 541 height 309
drag, startPoint x: 160, startPoint y: 215, endPoint x: 180, endPoint y: 135, distance: 82.5
click at [178, 135] on div "38719 State Route [GEOGRAPHIC_DATA][PERSON_NAME]" at bounding box center [270, 239] width 541 height 309
drag, startPoint x: 196, startPoint y: 290, endPoint x: 170, endPoint y: 48, distance: 243.8
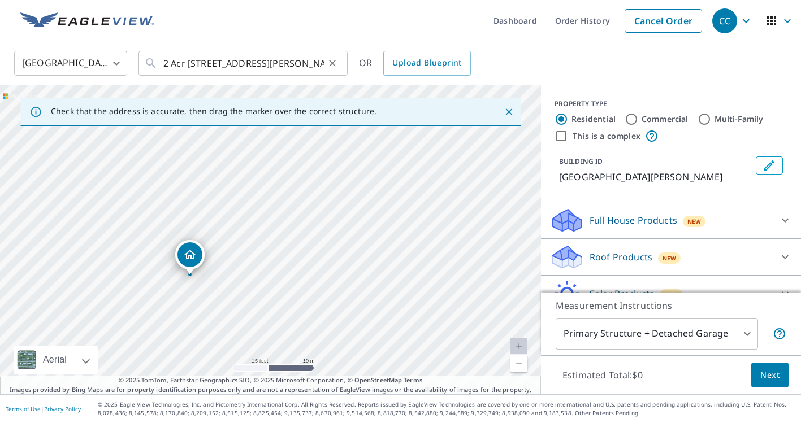
click at [170, 48] on div "United States US ​ 2 Acr [STREET_ADDRESS][PERSON_NAME] ​ OR Upload Blueprint Ch…" at bounding box center [400, 217] width 801 height 353
drag, startPoint x: 190, startPoint y: 184, endPoint x: 184, endPoint y: 55, distance: 129.0
click at [184, 55] on div "United States US ​ 2 Acr [STREET_ADDRESS][PERSON_NAME] ​ OR Upload Blueprint Ch…" at bounding box center [400, 217] width 801 height 353
drag, startPoint x: 177, startPoint y: 140, endPoint x: 188, endPoint y: 84, distance: 57.5
click at [188, 84] on div "United States US ​ 2 Acr [STREET_ADDRESS][PERSON_NAME] ​ OR Upload Blueprint Ch…" at bounding box center [400, 217] width 801 height 353
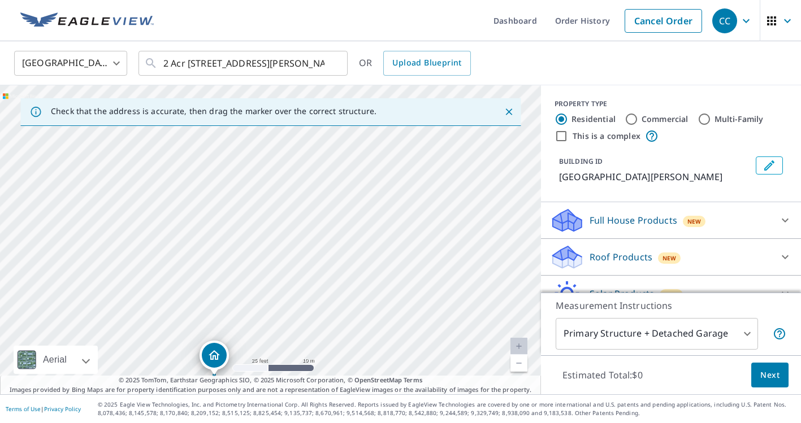
drag, startPoint x: 184, startPoint y: 247, endPoint x: 192, endPoint y: 199, distance: 48.8
click at [192, 199] on div "38719 State Route [GEOGRAPHIC_DATA][PERSON_NAME]" at bounding box center [270, 239] width 541 height 309
drag, startPoint x: 225, startPoint y: 309, endPoint x: 216, endPoint y: 331, distance: 24.3
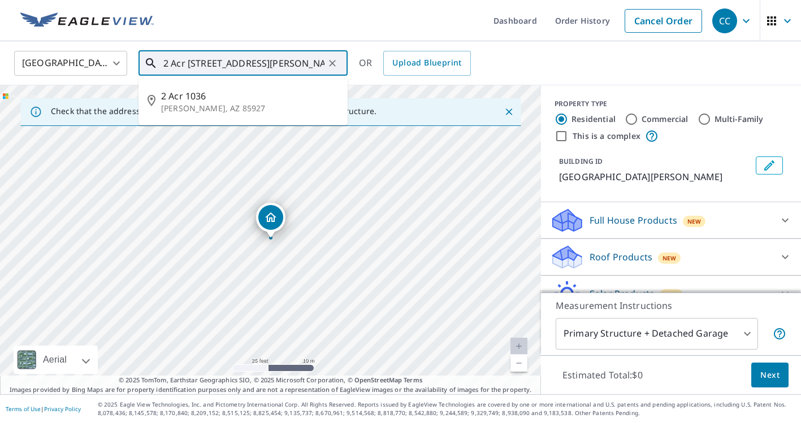
drag, startPoint x: 209, startPoint y: 60, endPoint x: 190, endPoint y: 56, distance: 19.1
click at [190, 56] on input "2 Acr [STREET_ADDRESS][PERSON_NAME]" at bounding box center [243, 63] width 161 height 32
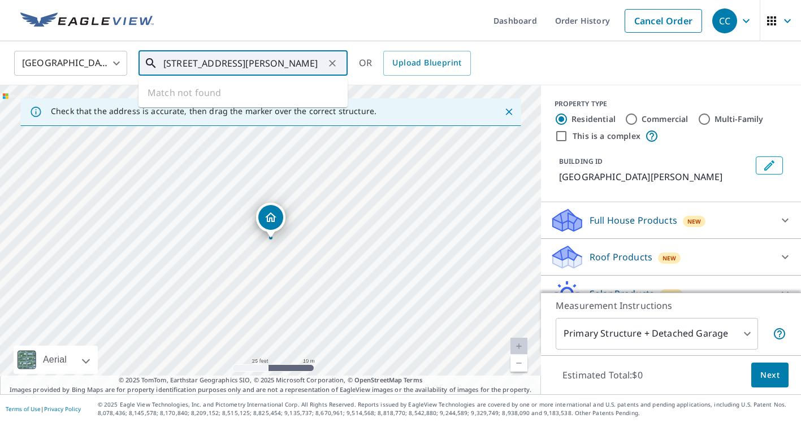
click at [333, 228] on div "38719 State Route [GEOGRAPHIC_DATA][PERSON_NAME]" at bounding box center [270, 239] width 541 height 309
click at [343, 244] on div "38719 State Route [GEOGRAPHIC_DATA][PERSON_NAME]" at bounding box center [270, 239] width 541 height 309
type input "[STREET_ADDRESS][PERSON_NAME]"
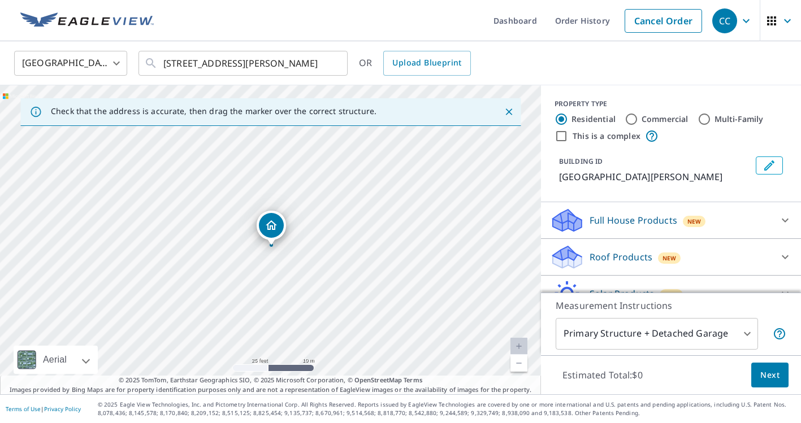
drag, startPoint x: 279, startPoint y: 227, endPoint x: 279, endPoint y: 234, distance: 7.4
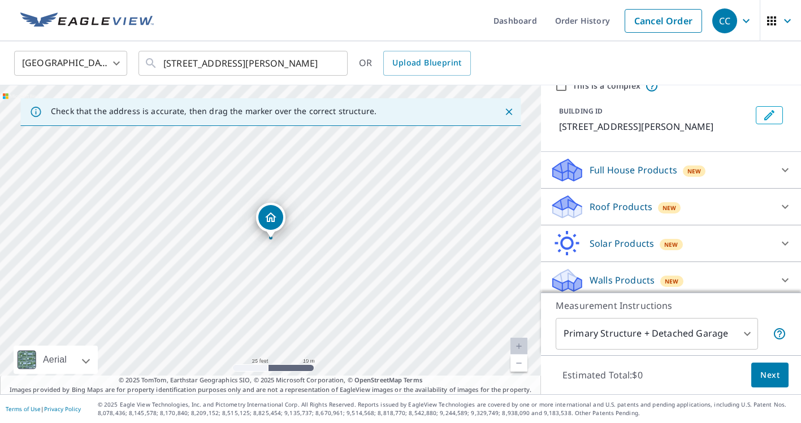
scroll to position [57, 0]
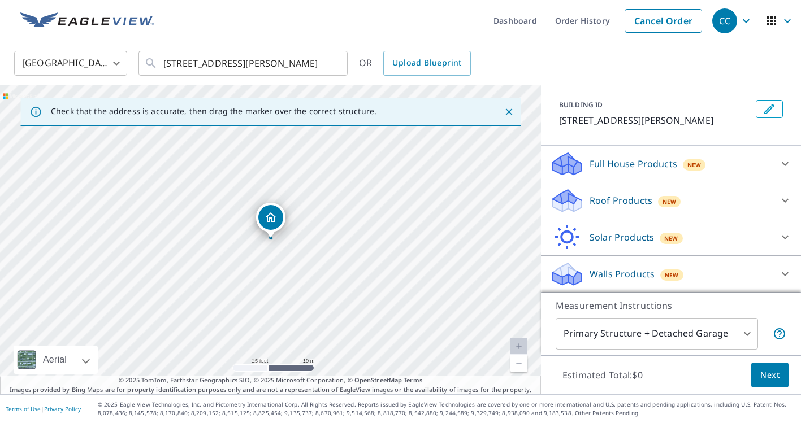
click at [712, 327] on body "CC CC Dashboard Order History Cancel Order CC [GEOGRAPHIC_DATA] [GEOGRAPHIC_DAT…" at bounding box center [400, 211] width 801 height 423
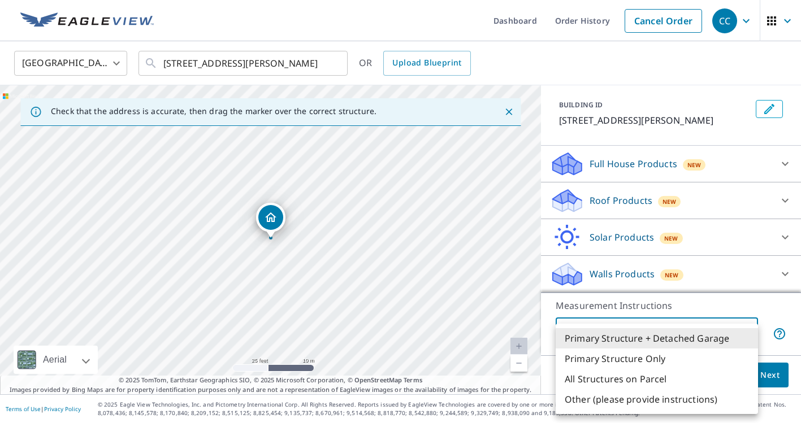
click at [694, 362] on li "Primary Structure Only" at bounding box center [656, 359] width 202 height 20
type input "2"
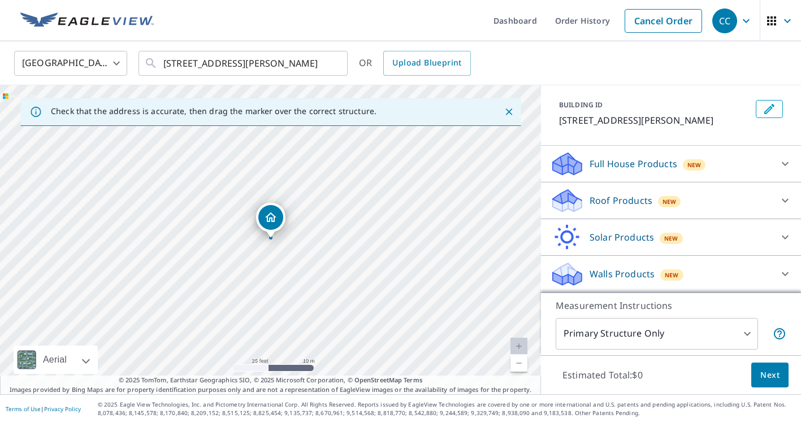
click at [694, 361] on li "Primary Structure Only" at bounding box center [631, 354] width 152 height 11
click at [632, 199] on p "Roof Products" at bounding box center [620, 201] width 63 height 14
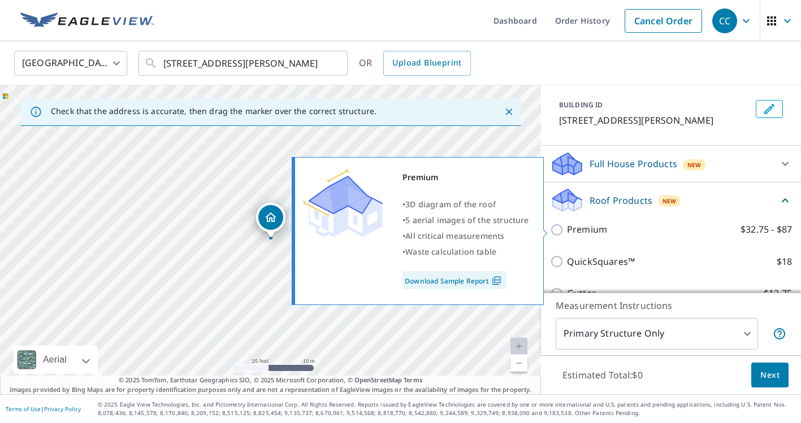
click at [557, 227] on input "Premium $32.75 - $87" at bounding box center [558, 230] width 17 height 14
checkbox input "true"
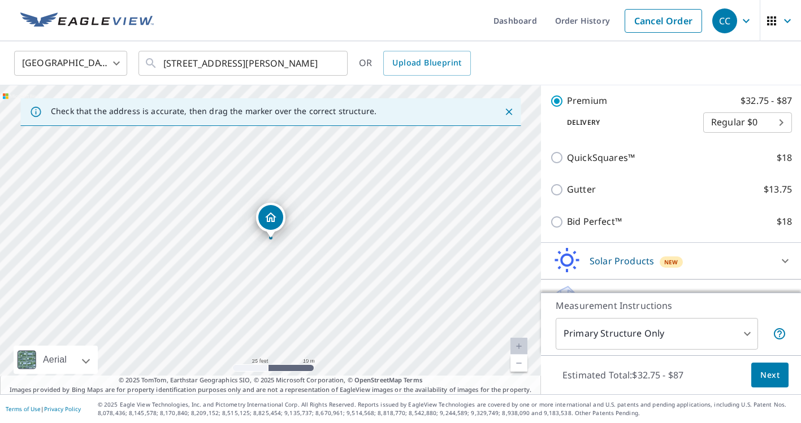
scroll to position [206, 0]
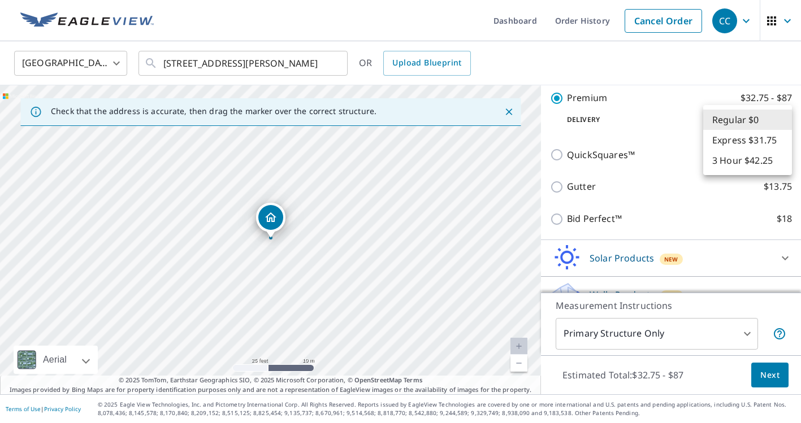
click at [772, 116] on body "CC CC Dashboard Order History Cancel Order CC [GEOGRAPHIC_DATA] [GEOGRAPHIC_DAT…" at bounding box center [400, 211] width 801 height 423
click at [775, 376] on div at bounding box center [400, 211] width 801 height 423
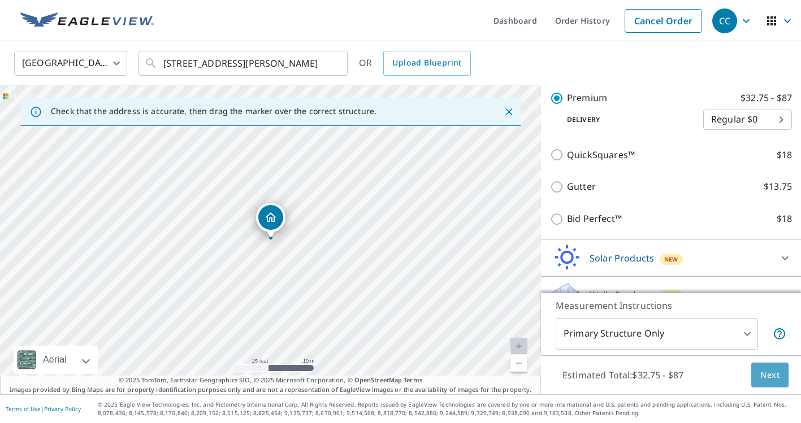
click at [779, 380] on span "Next" at bounding box center [769, 375] width 19 height 14
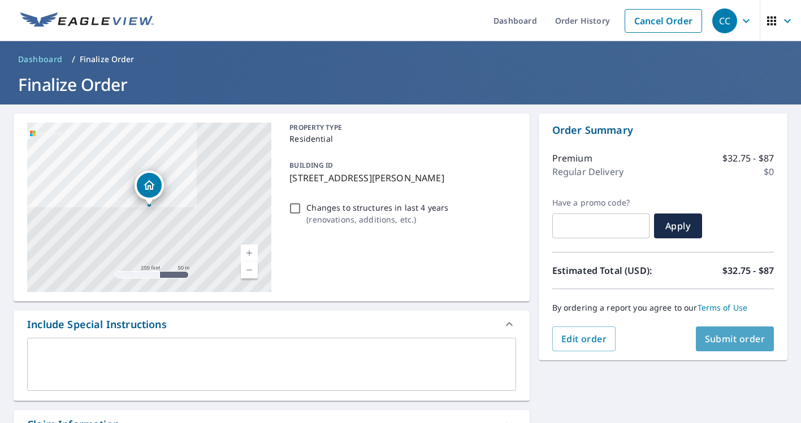
click at [727, 341] on span "Submit order" at bounding box center [735, 339] width 60 height 12
